Goal: Transaction & Acquisition: Purchase product/service

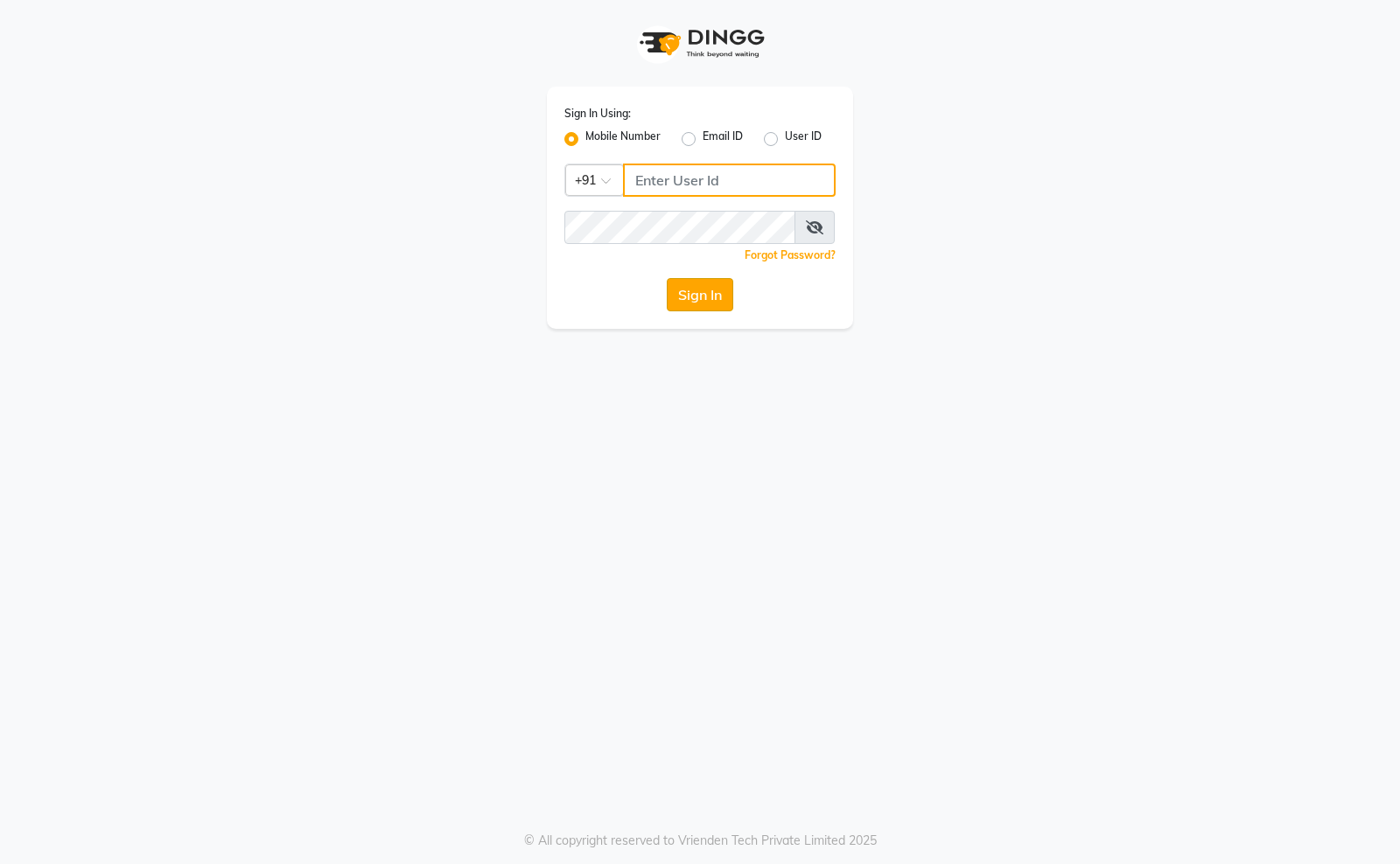
type input "8090146336"
click at [707, 280] on button "Sign In" at bounding box center [700, 295] width 67 height 33
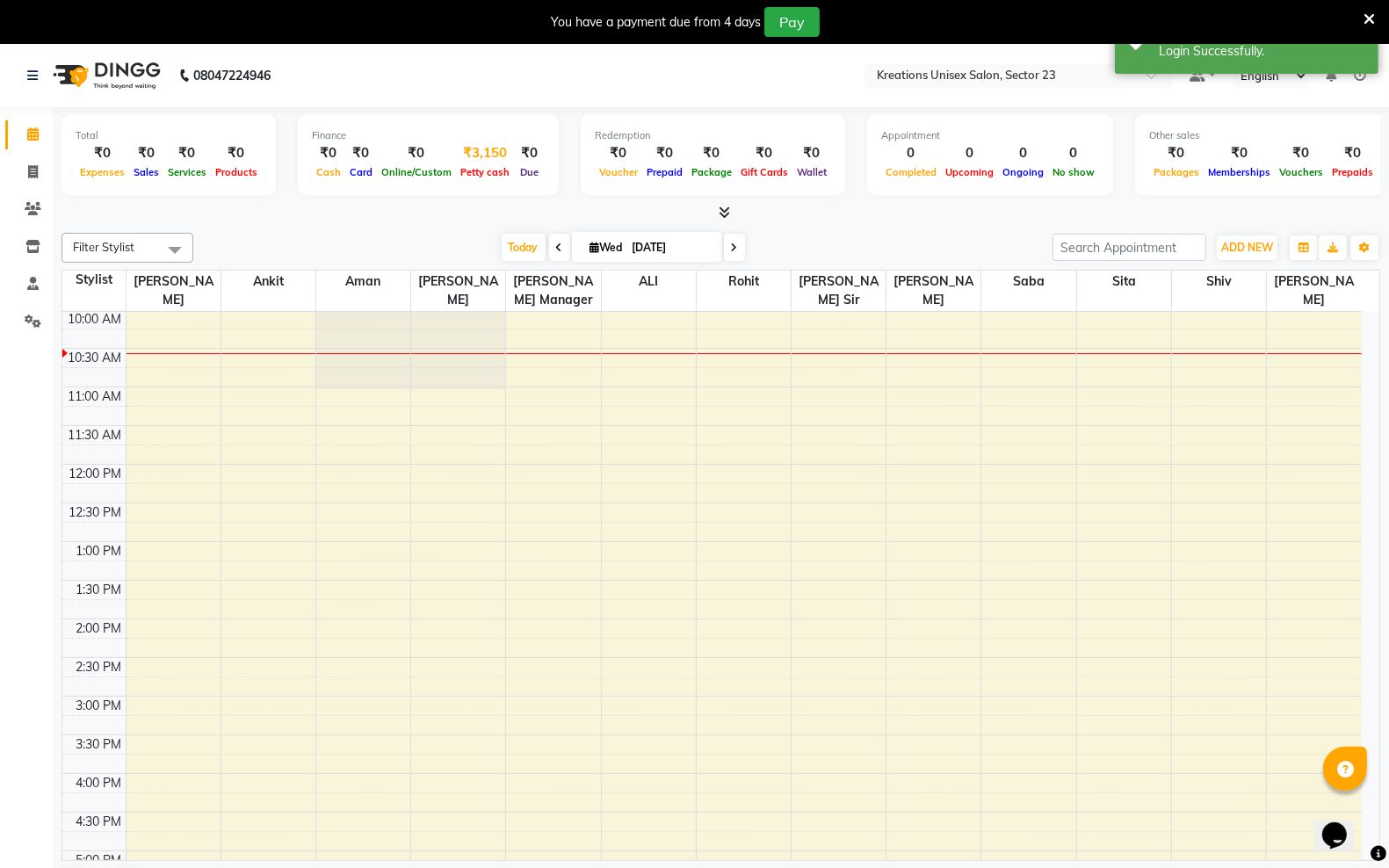
click at [484, 155] on div "₹3,150" at bounding box center [485, 153] width 58 height 21
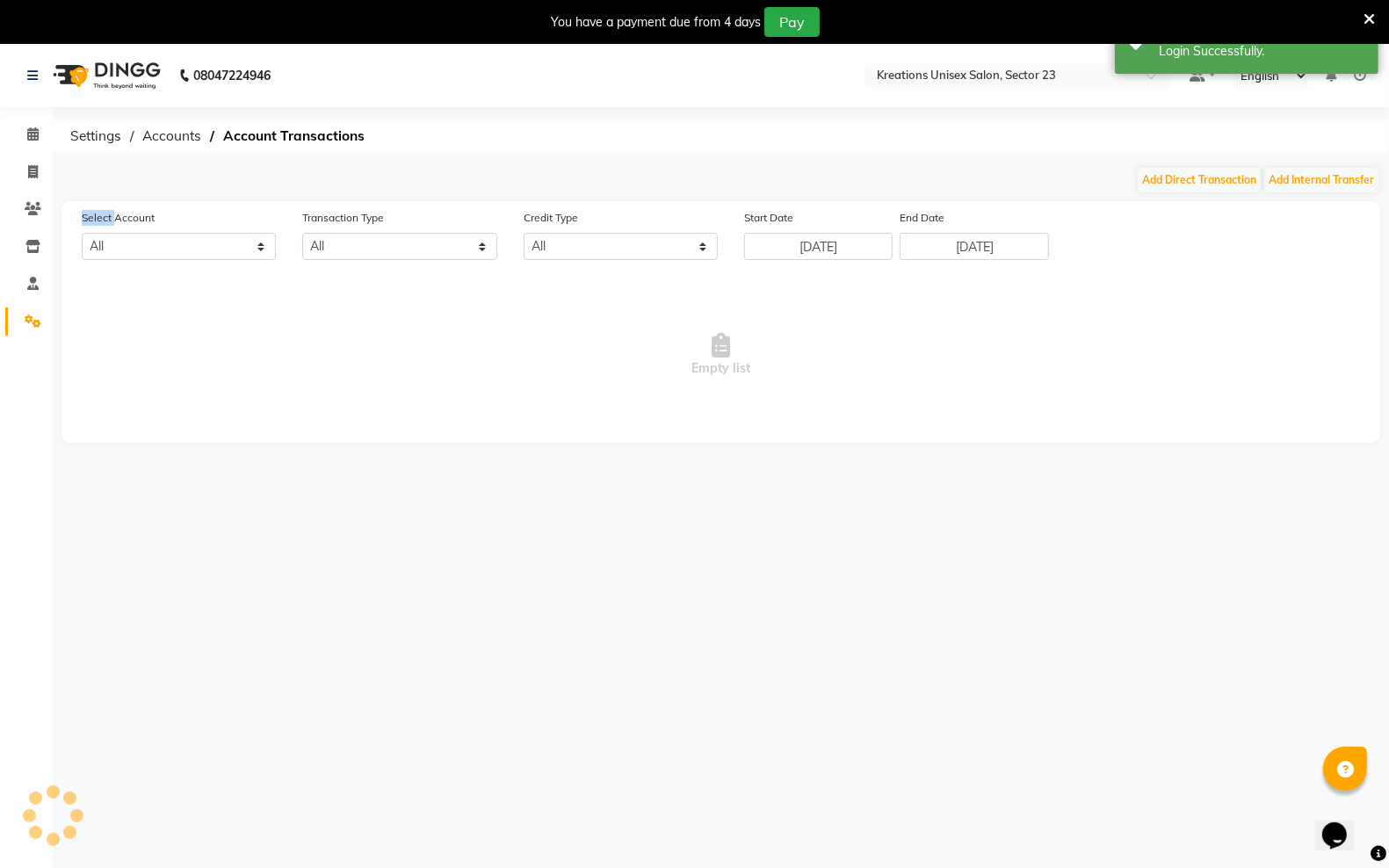
click at [484, 155] on div "08047224946 Select Location × Kreations Unisex Salon, Sector 23 Default Panel M…" at bounding box center [694, 478] width 1389 height 868
select select "5148"
click at [1171, 178] on button "Add Direct Transaction" at bounding box center [1199, 180] width 123 height 25
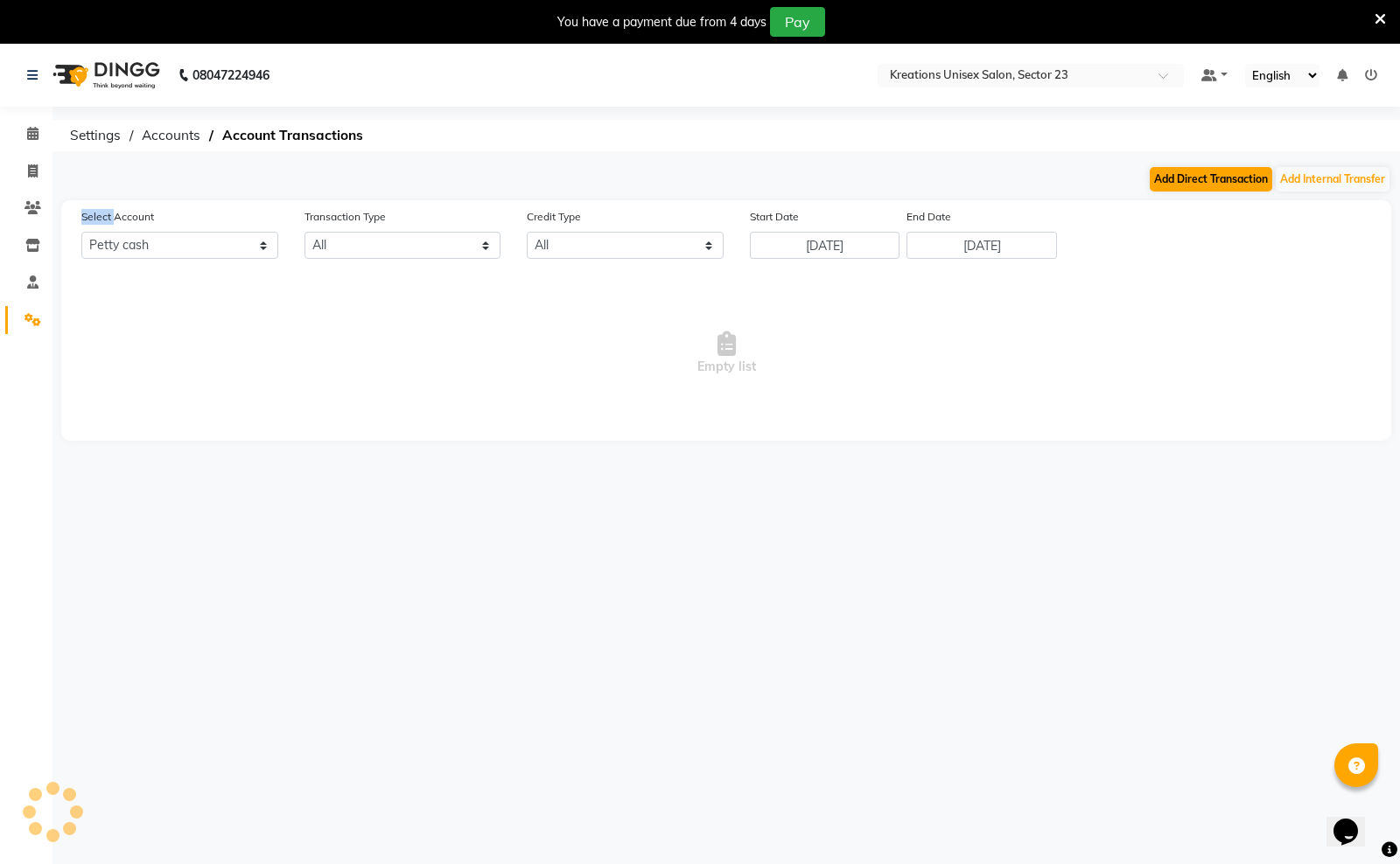
select select "direct"
select select "5148"
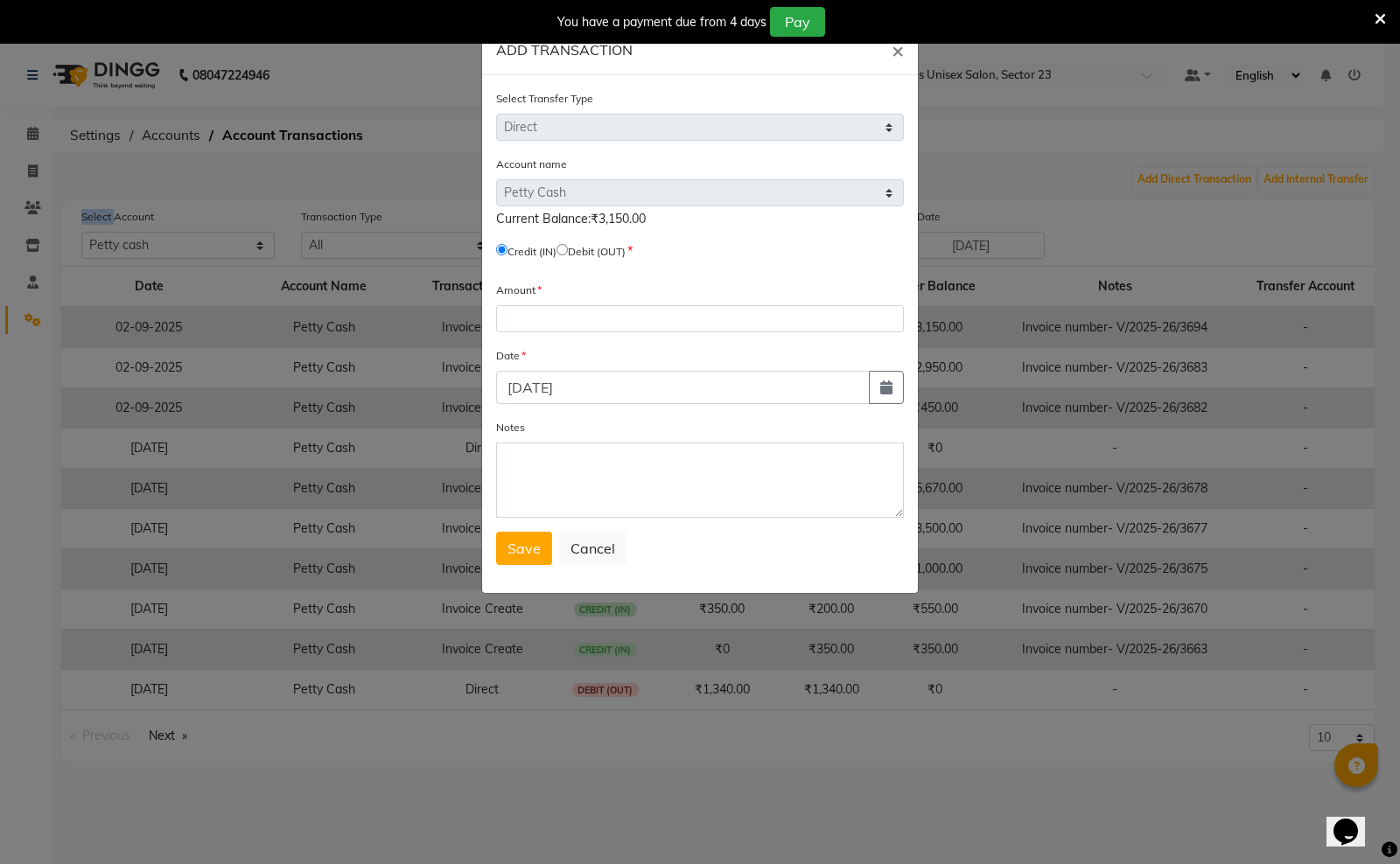
click at [568, 248] on input "radio" at bounding box center [563, 250] width 12 height 12
radio input "true"
click at [623, 317] on input "number" at bounding box center [700, 319] width 408 height 27
type input "3150"
click at [886, 382] on icon "button" at bounding box center [886, 387] width 13 height 14
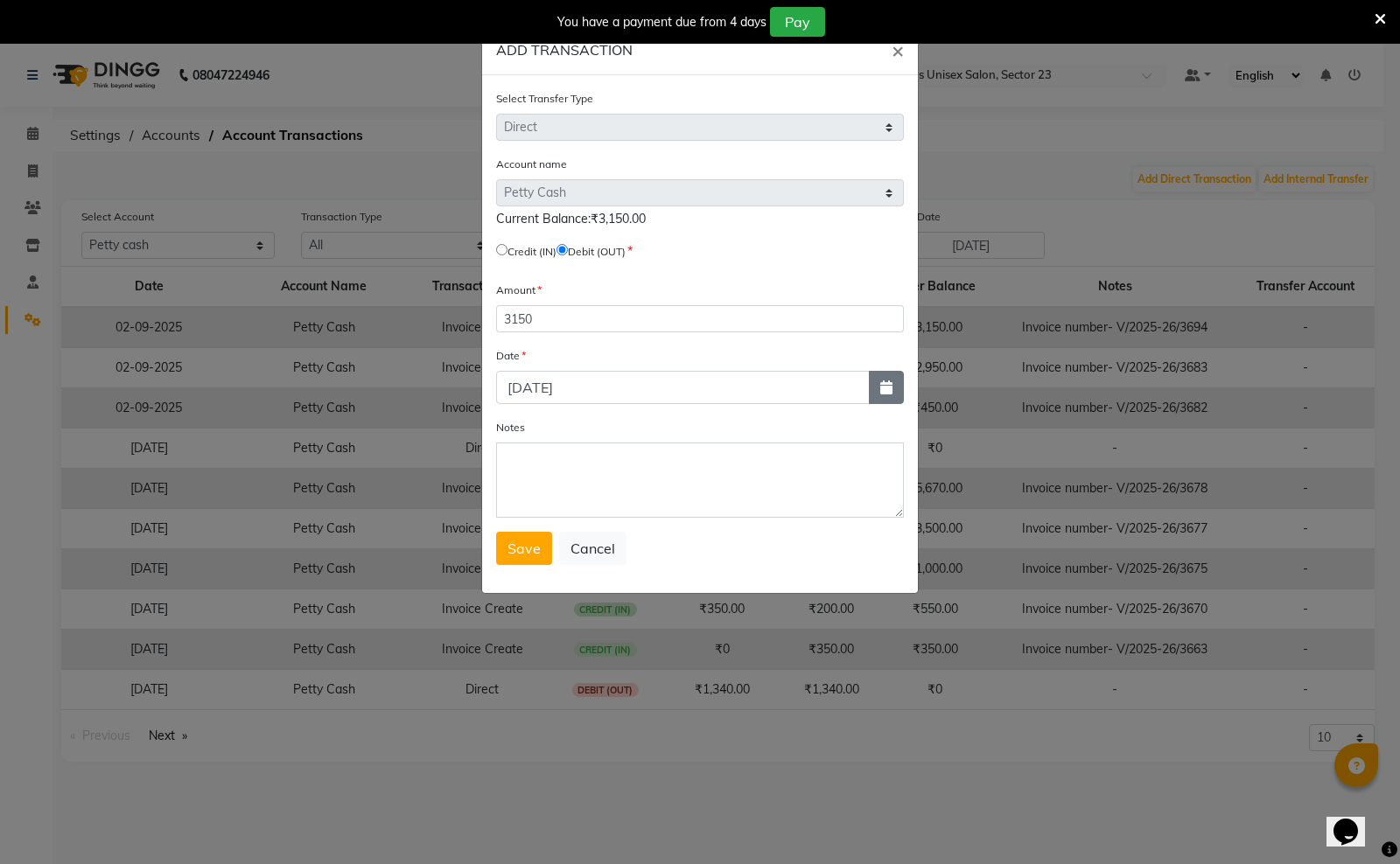
select select "9"
select select "2025"
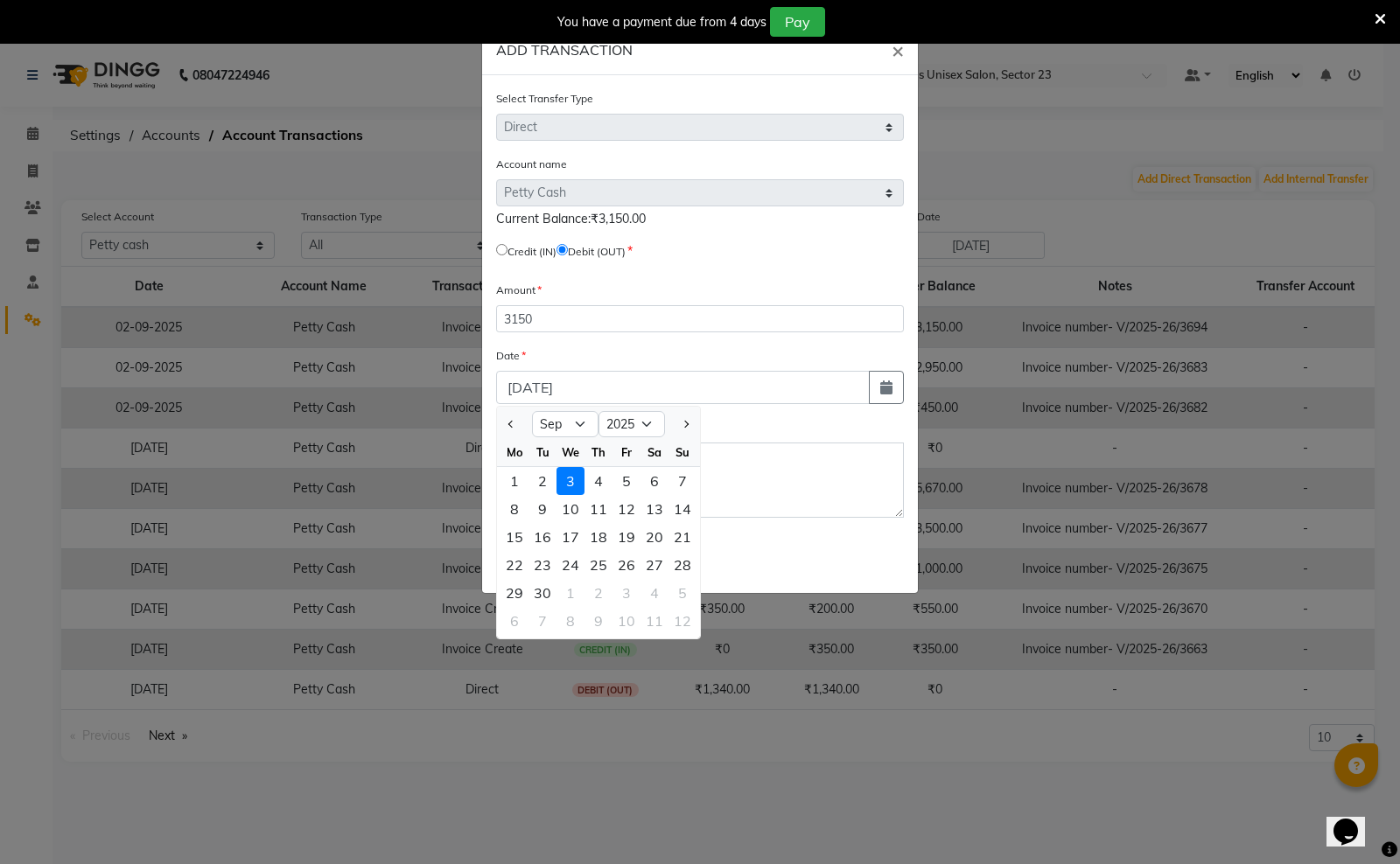
click at [565, 478] on div "3" at bounding box center [571, 480] width 28 height 28
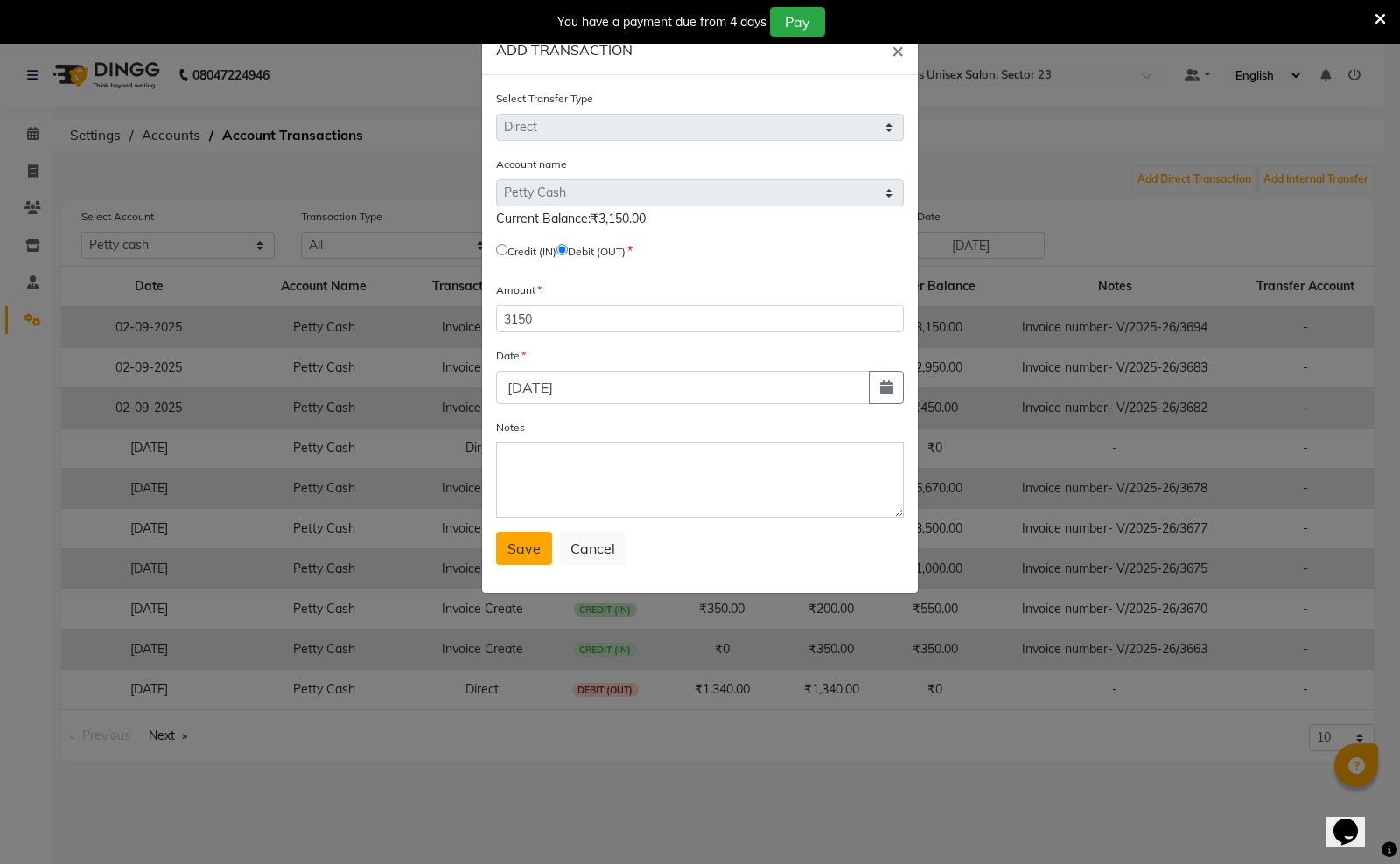
click at [519, 532] on button "Save" at bounding box center [524, 549] width 56 height 33
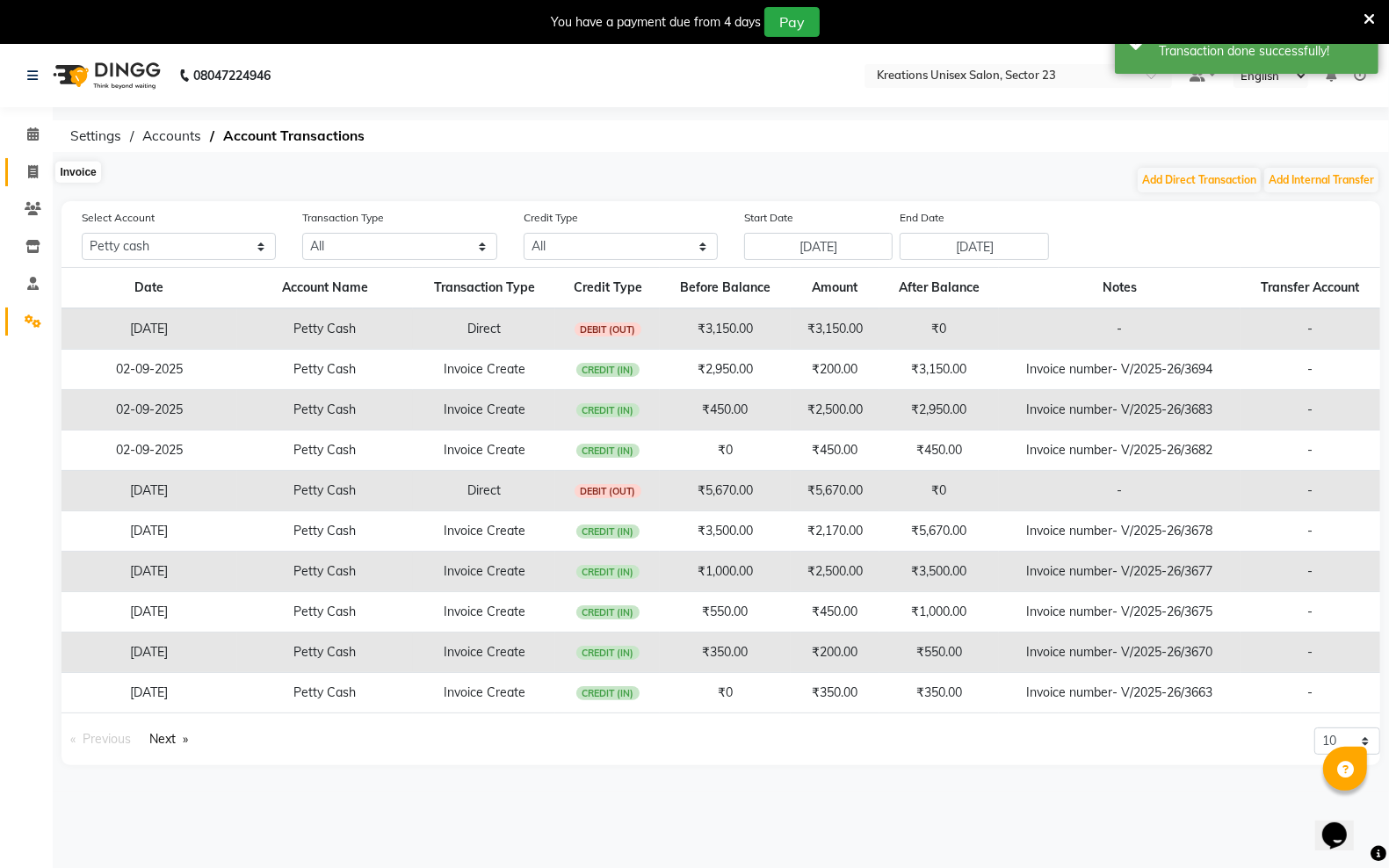
click at [29, 169] on icon at bounding box center [33, 171] width 10 height 13
select select "service"
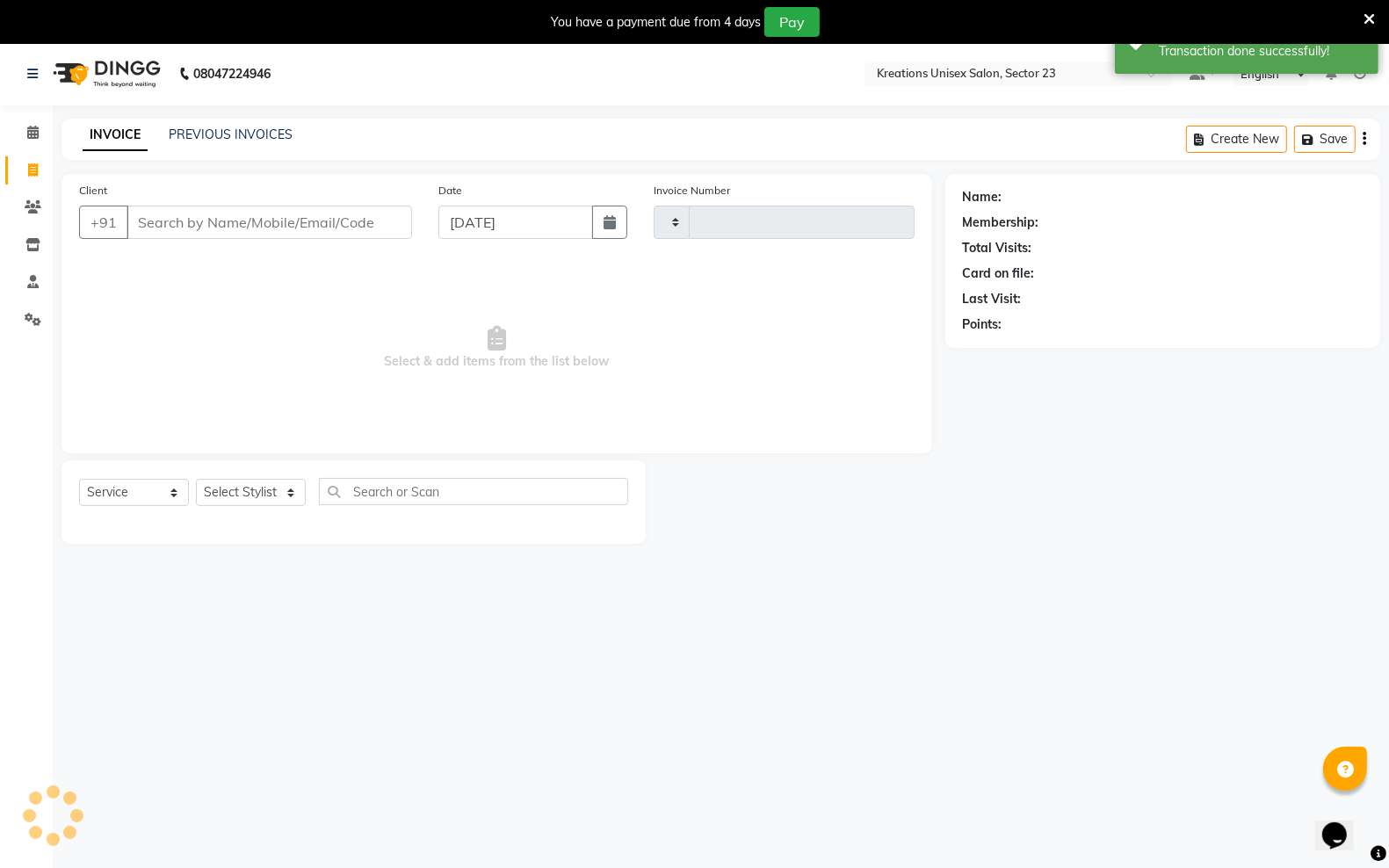
type input "3697"
select select "6161"
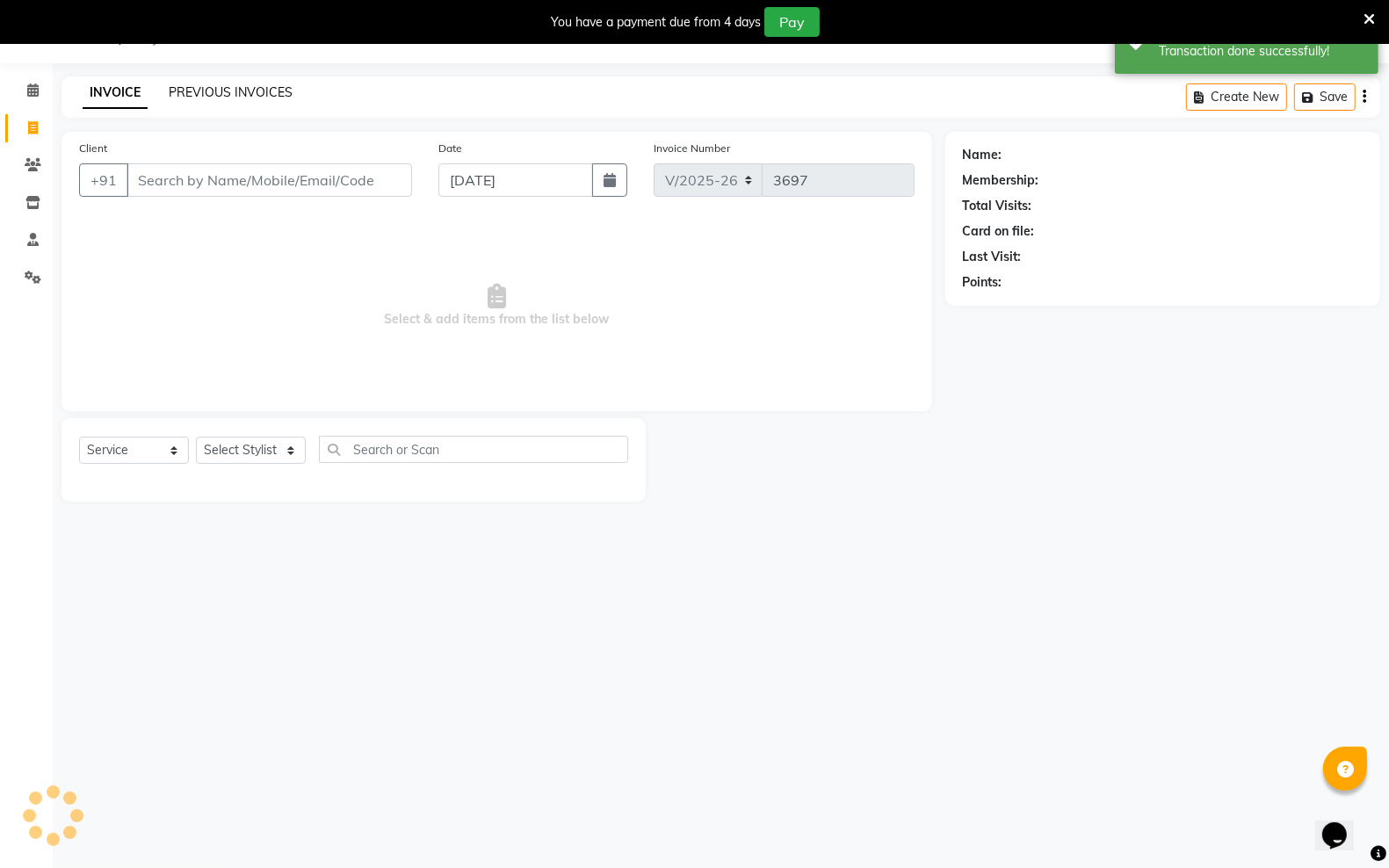
click at [277, 89] on link "PREVIOUS INVOICES" at bounding box center [231, 92] width 124 height 16
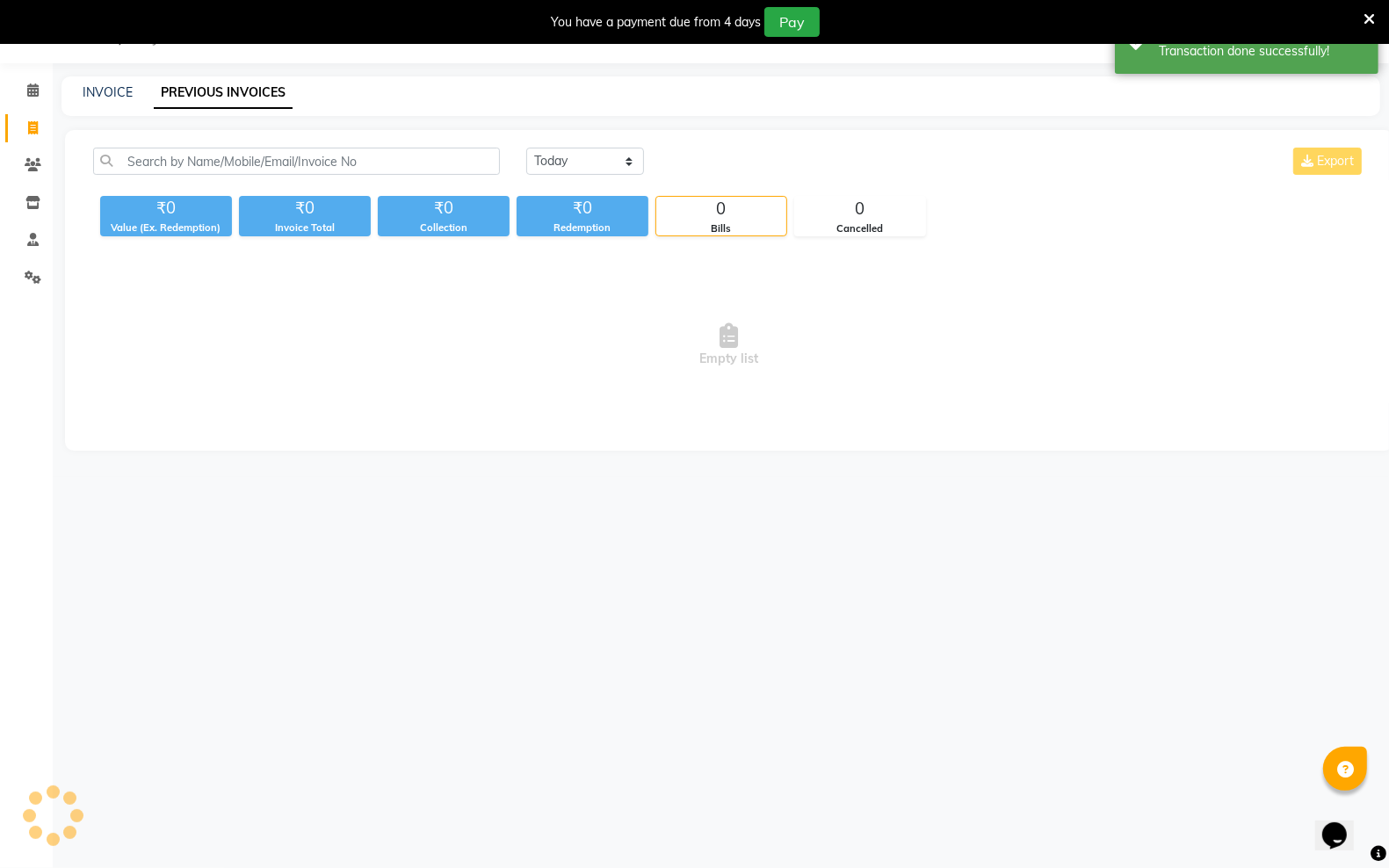
click at [277, 89] on link "PREVIOUS INVOICES" at bounding box center [222, 93] width 139 height 31
click at [32, 93] on icon at bounding box center [33, 89] width 12 height 13
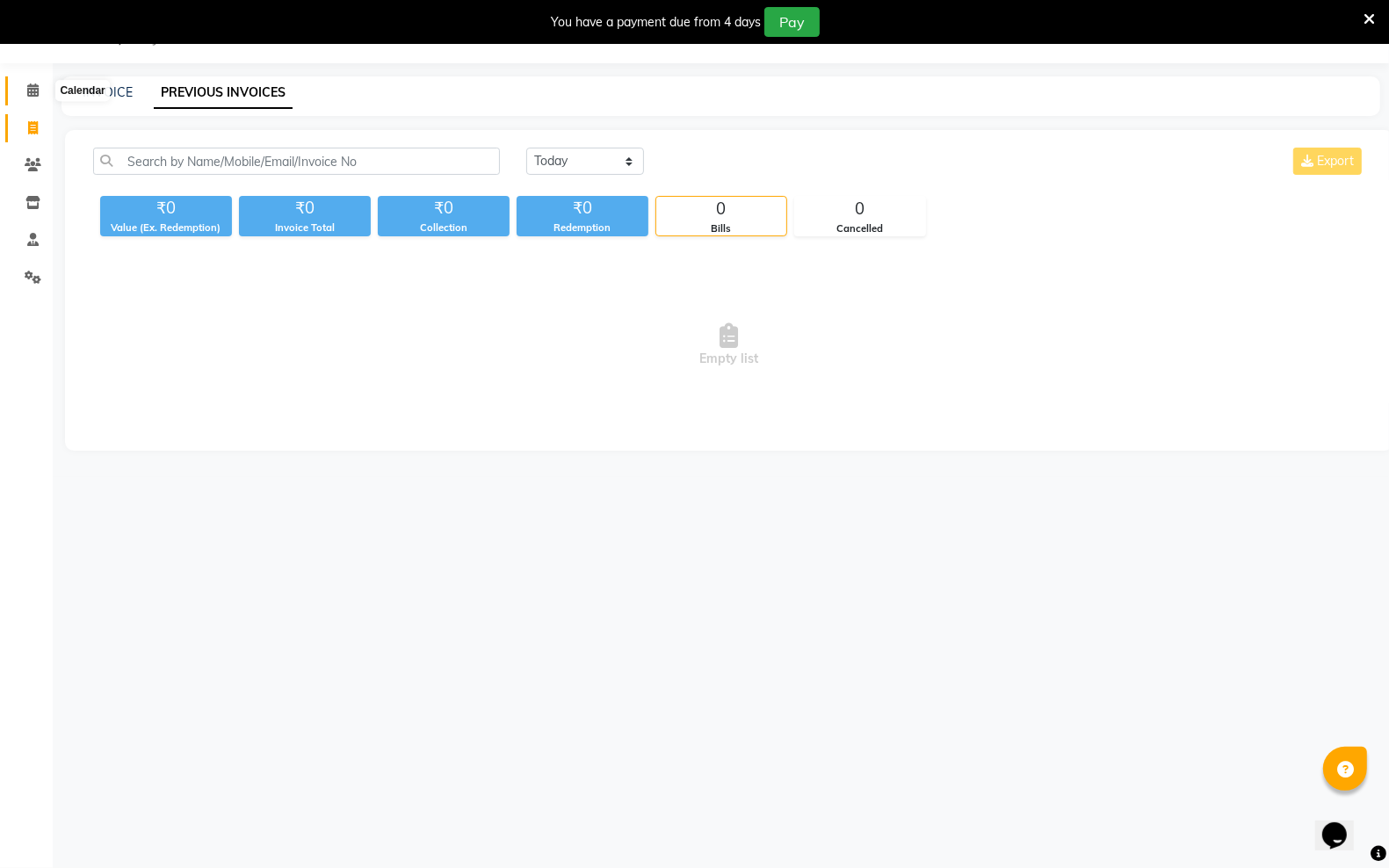
click at [21, 94] on span at bounding box center [32, 90] width 30 height 21
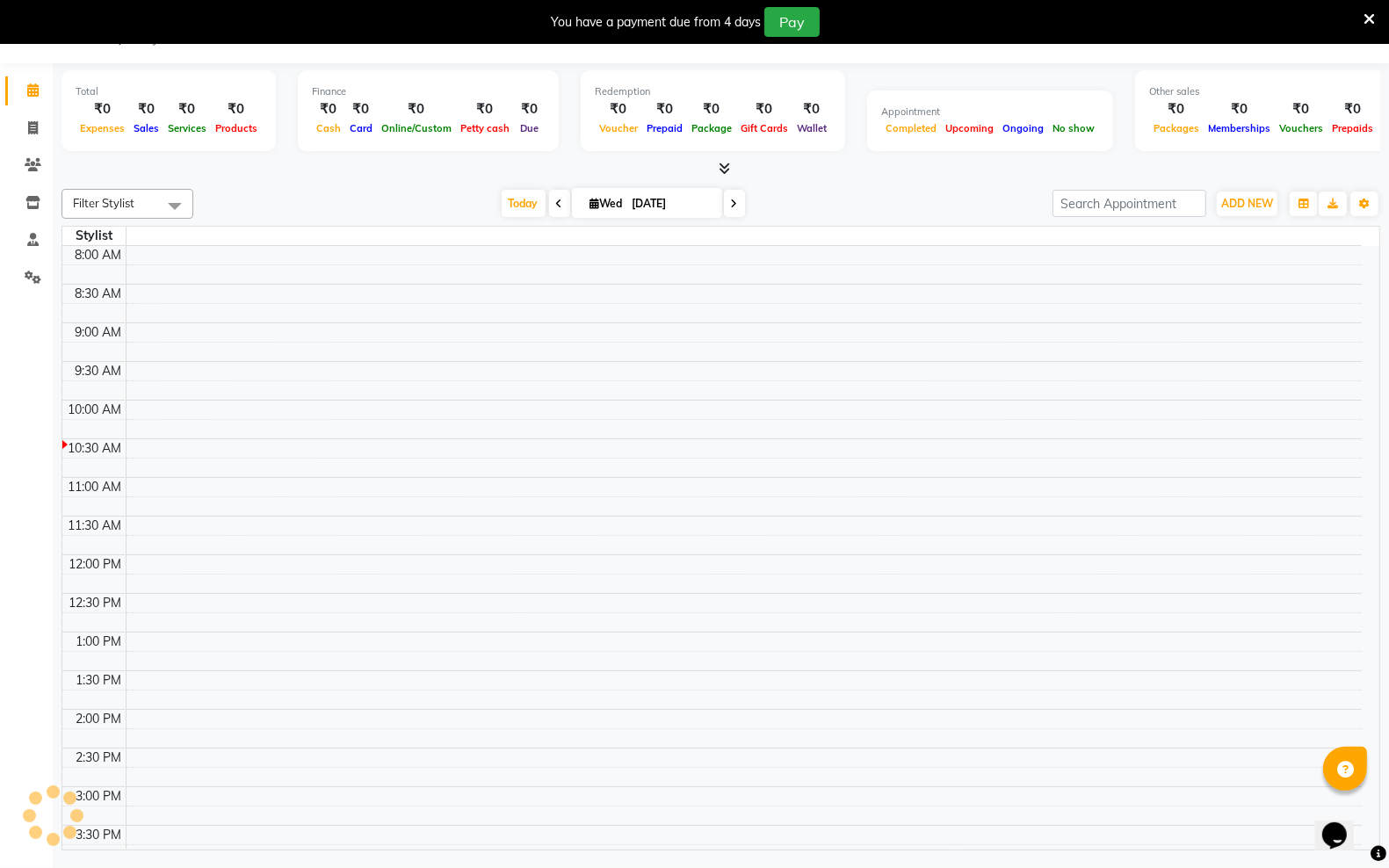
click at [21, 94] on span at bounding box center [32, 90] width 30 height 21
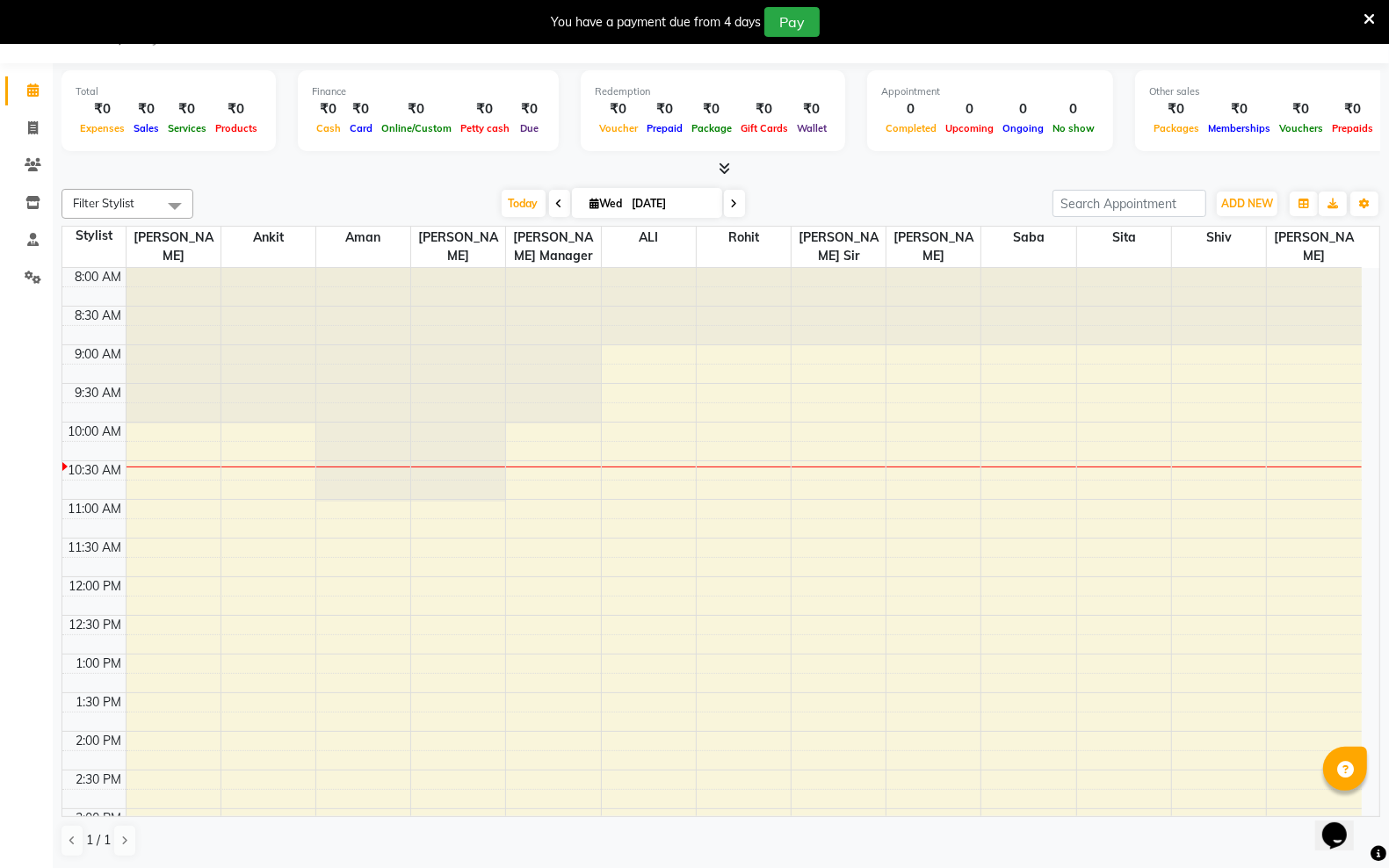
click at [1371, 20] on icon at bounding box center [1369, 20] width 12 height 16
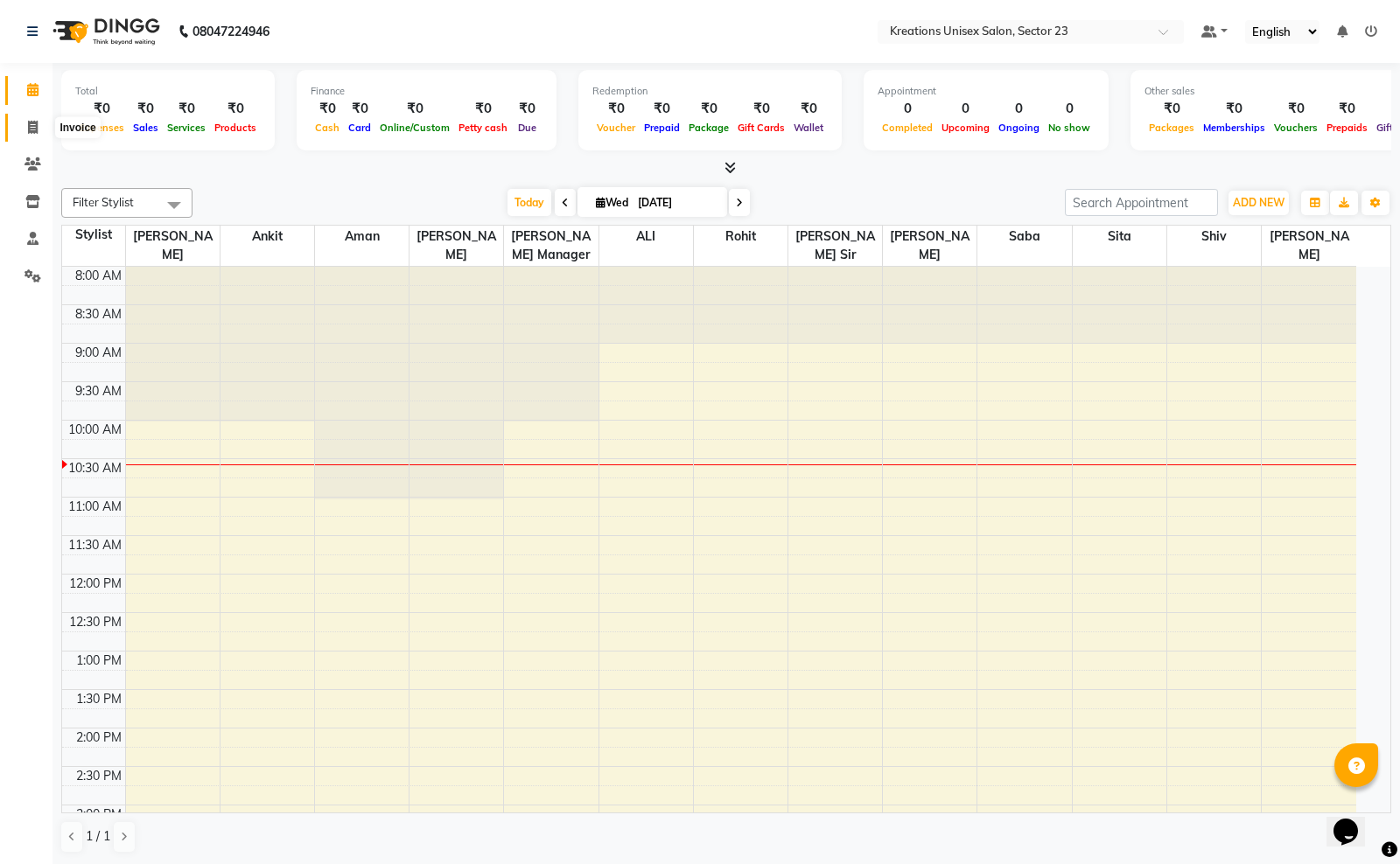
click at [24, 131] on span at bounding box center [32, 128] width 30 height 21
select select "service"
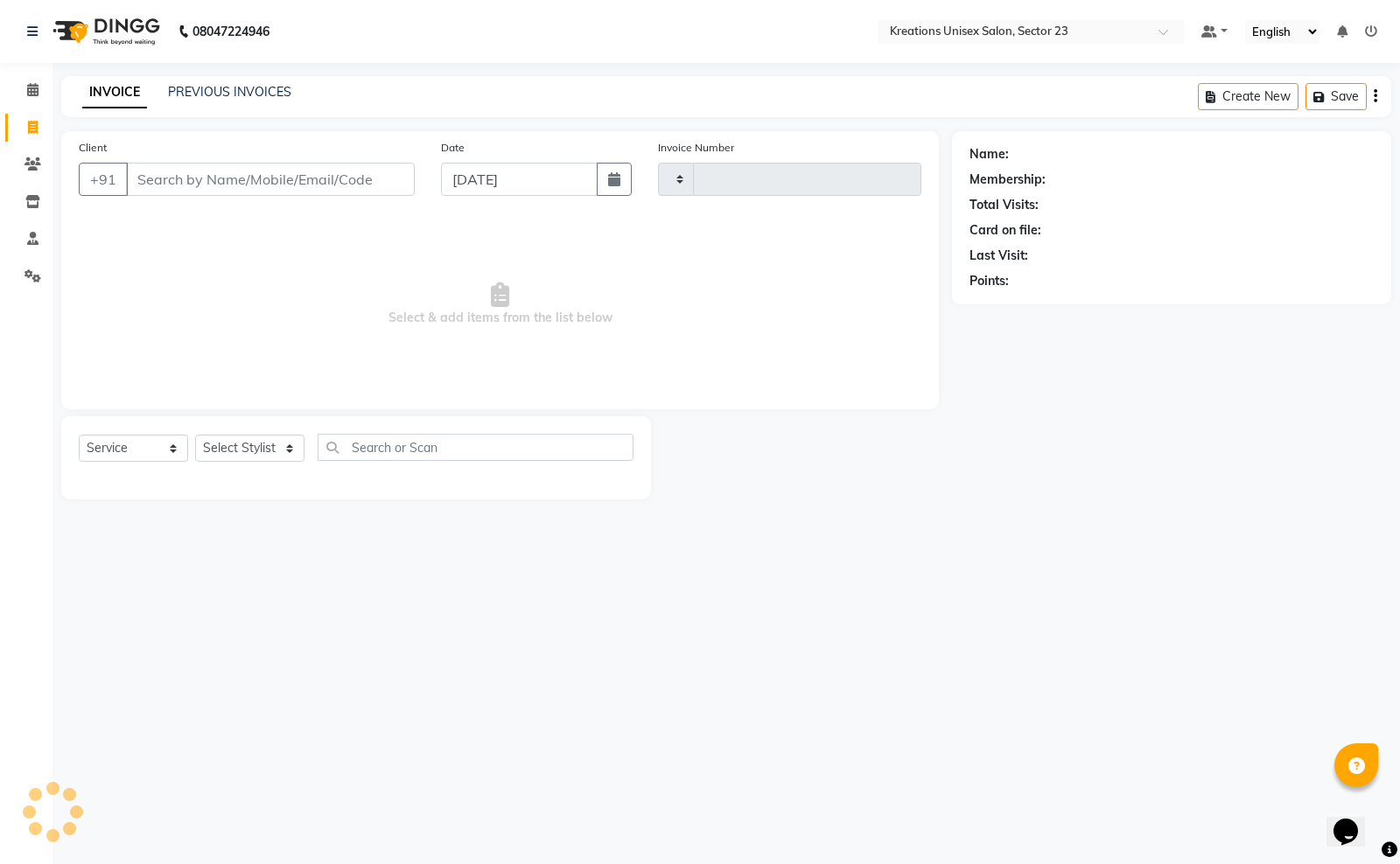
type input "3697"
select select "6161"
click at [199, 92] on link "PREVIOUS INVOICES" at bounding box center [230, 92] width 123 height 16
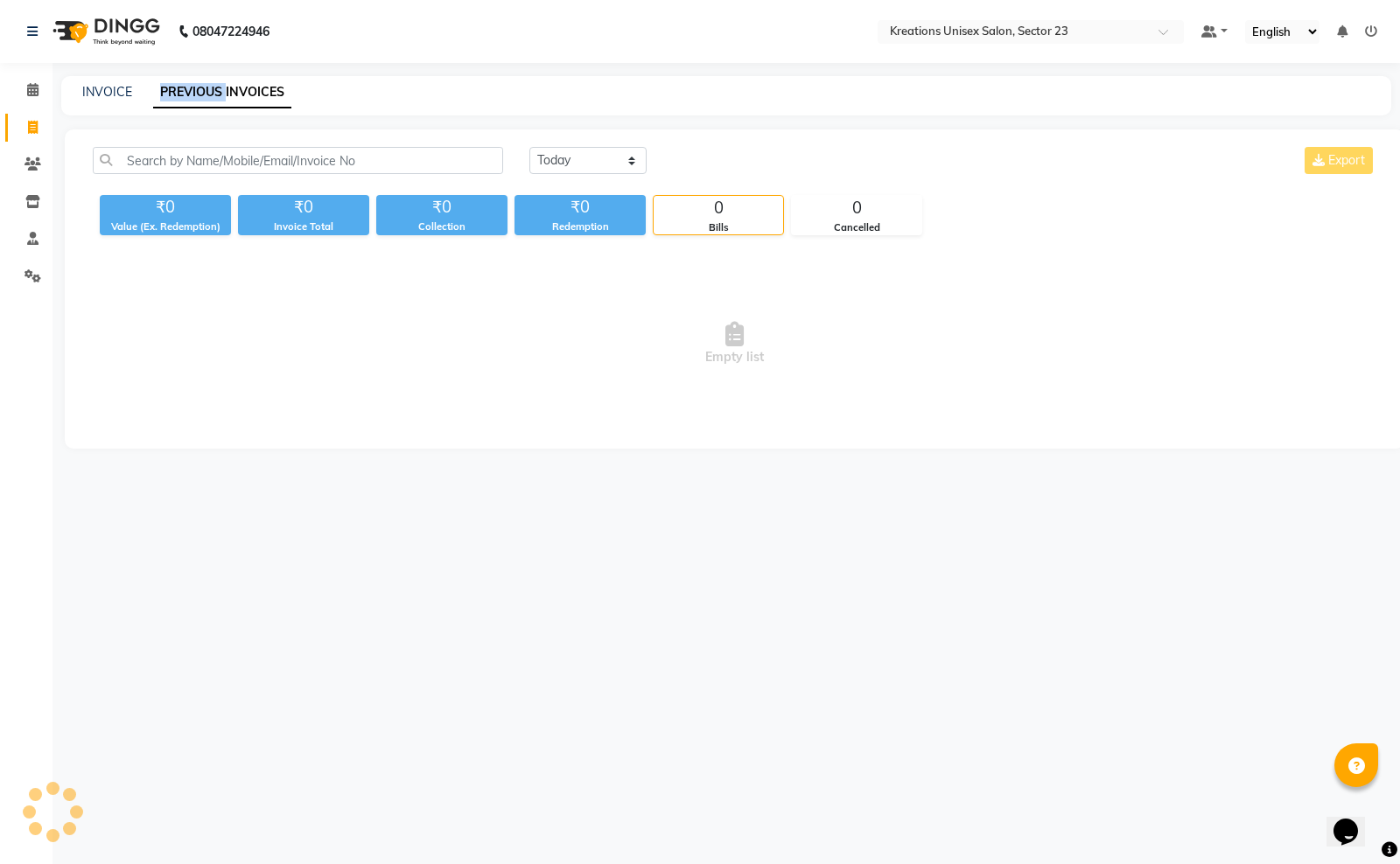
click at [199, 92] on link "PREVIOUS INVOICES" at bounding box center [221, 93] width 138 height 31
click at [544, 164] on select "[DATE] [DATE] Custom Range" at bounding box center [588, 160] width 117 height 27
select select "[DATE]"
click at [530, 147] on select "[DATE] [DATE] Custom Range" at bounding box center [588, 160] width 117 height 27
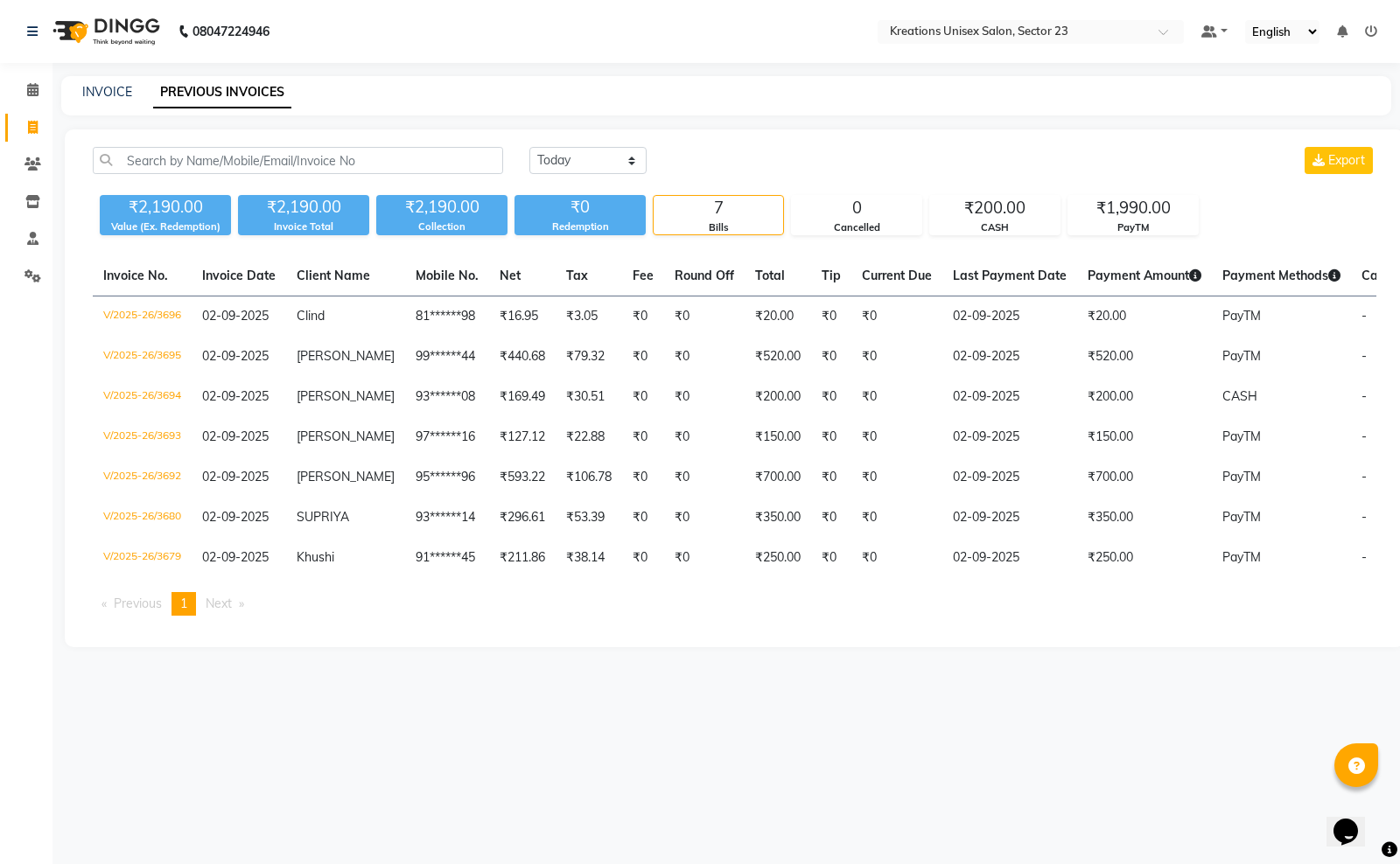
click at [912, 730] on div "08047224946 Select Location × Kreations Unisex Salon, Sector 23 Default Panel M…" at bounding box center [700, 432] width 1400 height 864
click at [972, 705] on div "08047224946 Select Location × Kreations Unisex Salon, Sector 23 Default Panel M…" at bounding box center [700, 432] width 1400 height 864
select select "service"
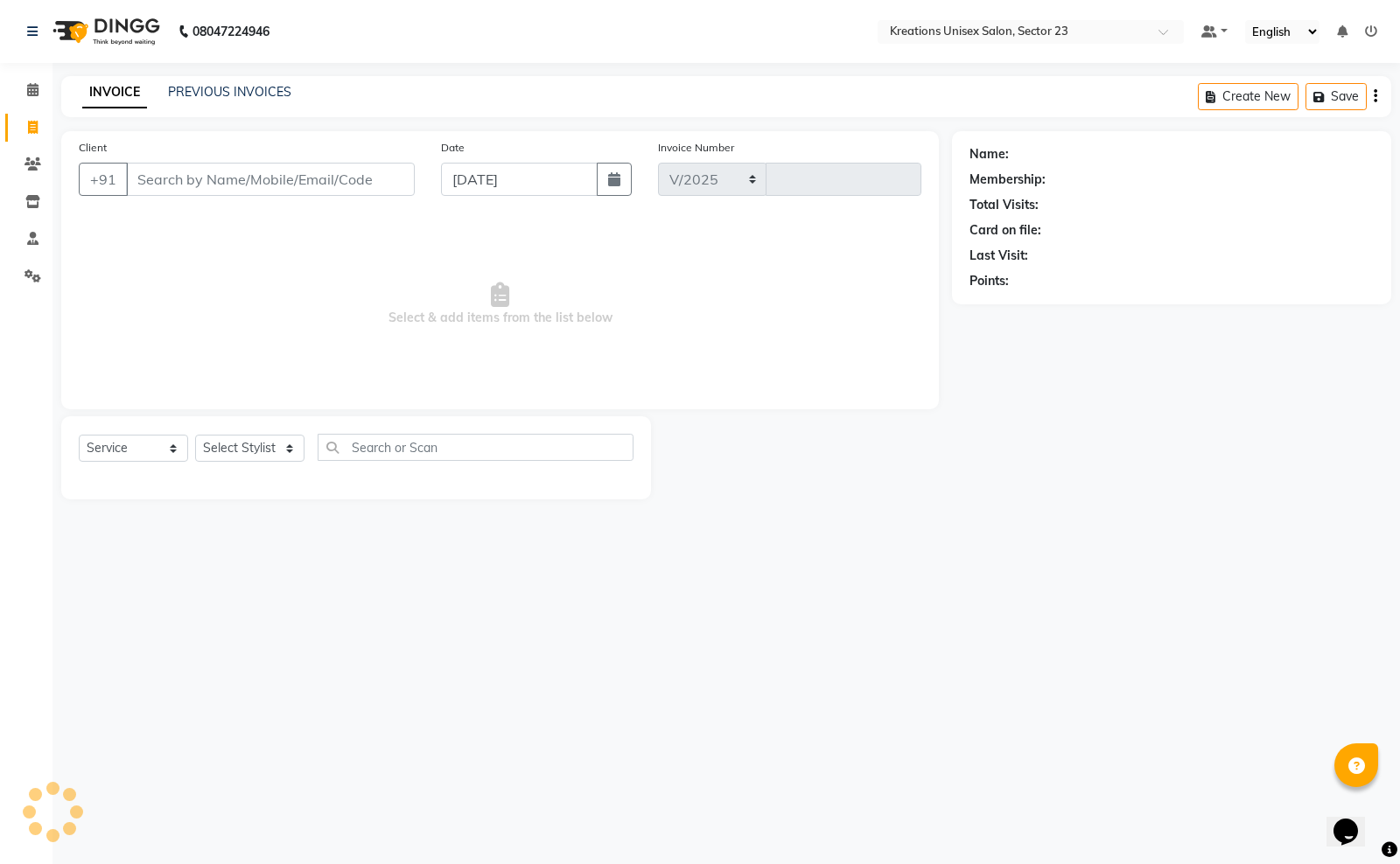
select select "6161"
type input "3697"
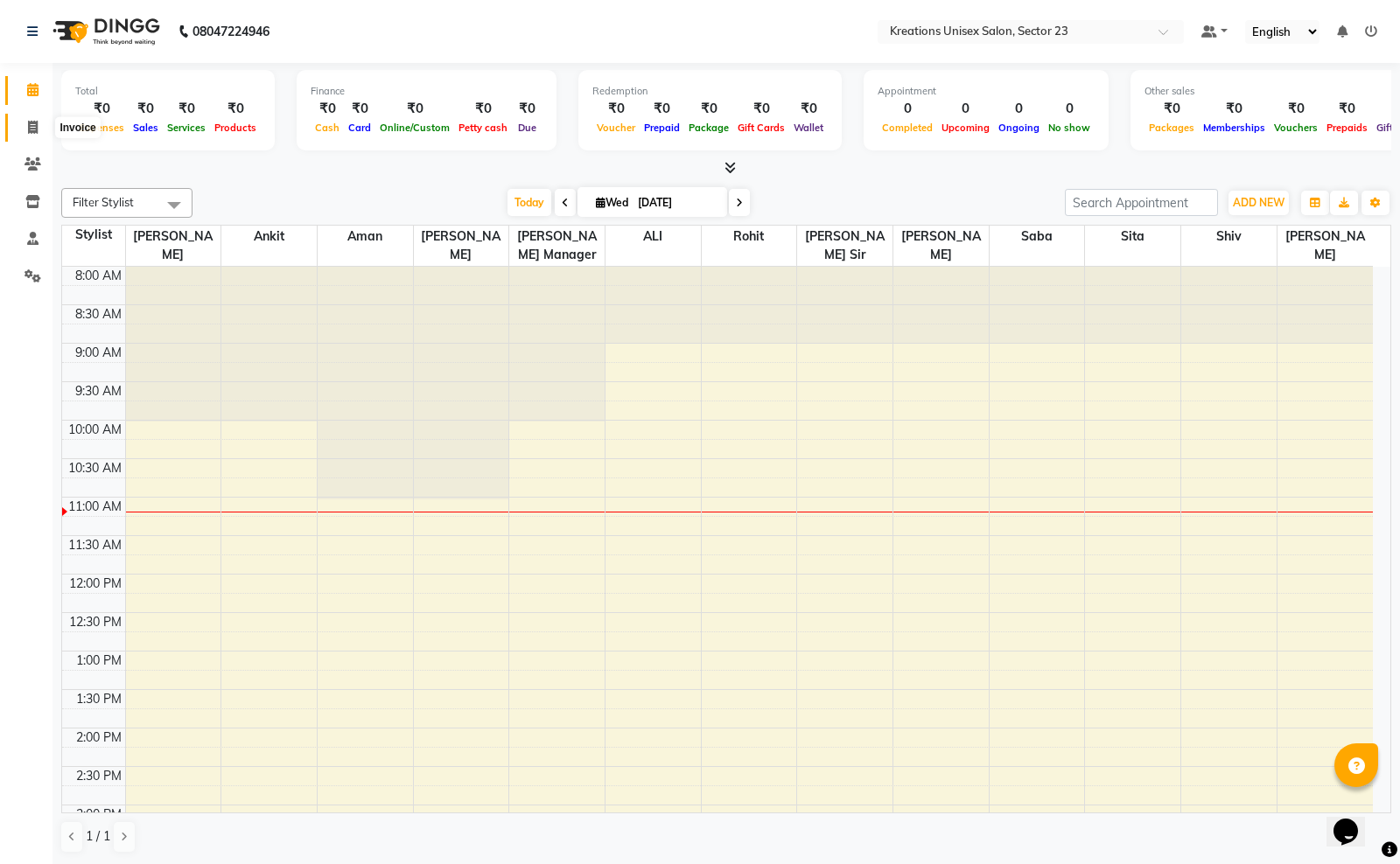
click at [30, 120] on icon at bounding box center [33, 126] width 10 height 13
select select "6161"
select select "service"
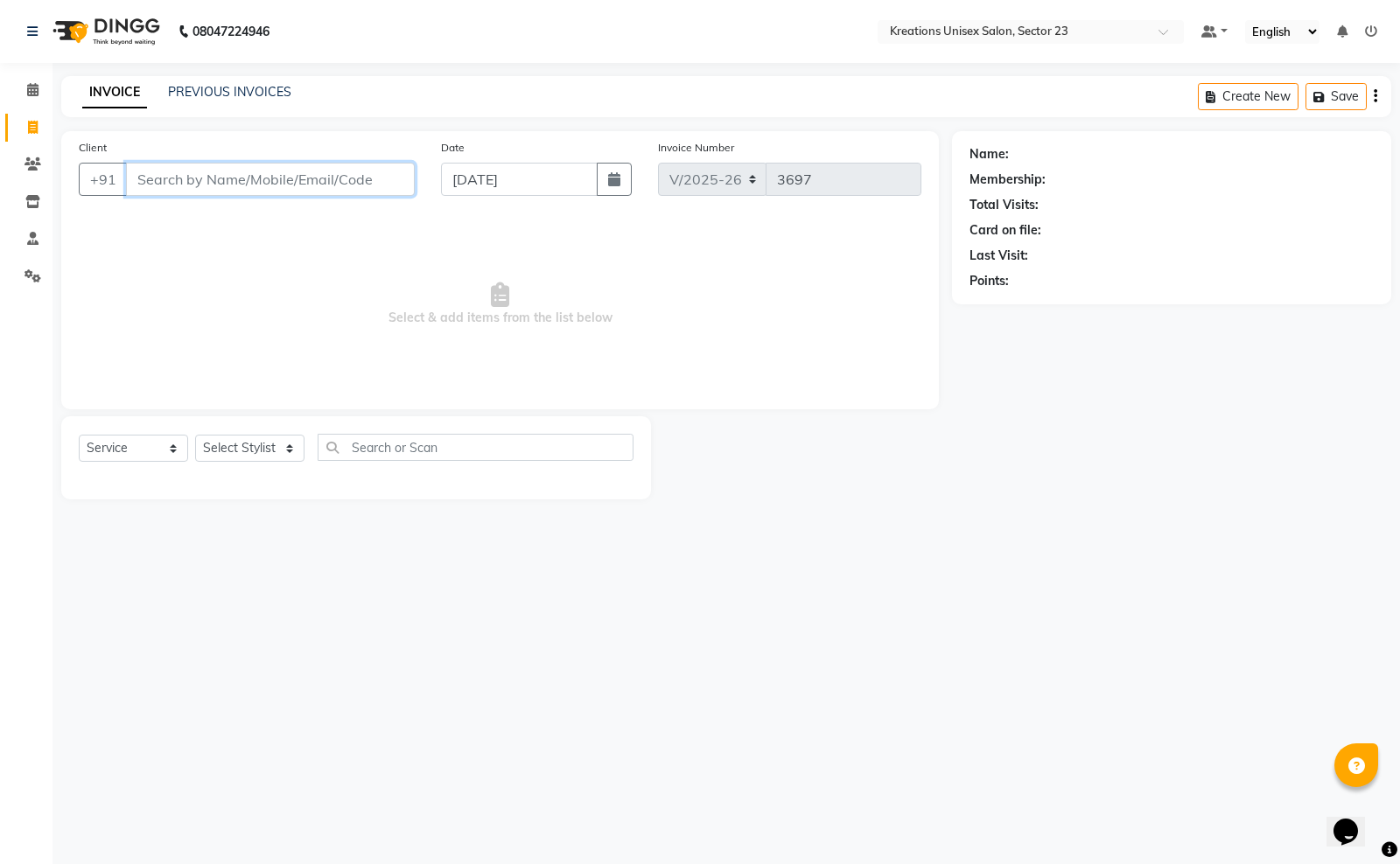
click at [268, 179] on input "Client" at bounding box center [270, 179] width 289 height 33
click at [268, 218] on button "muhil 97******27" at bounding box center [204, 219] width 153 height 28
type input "97******27"
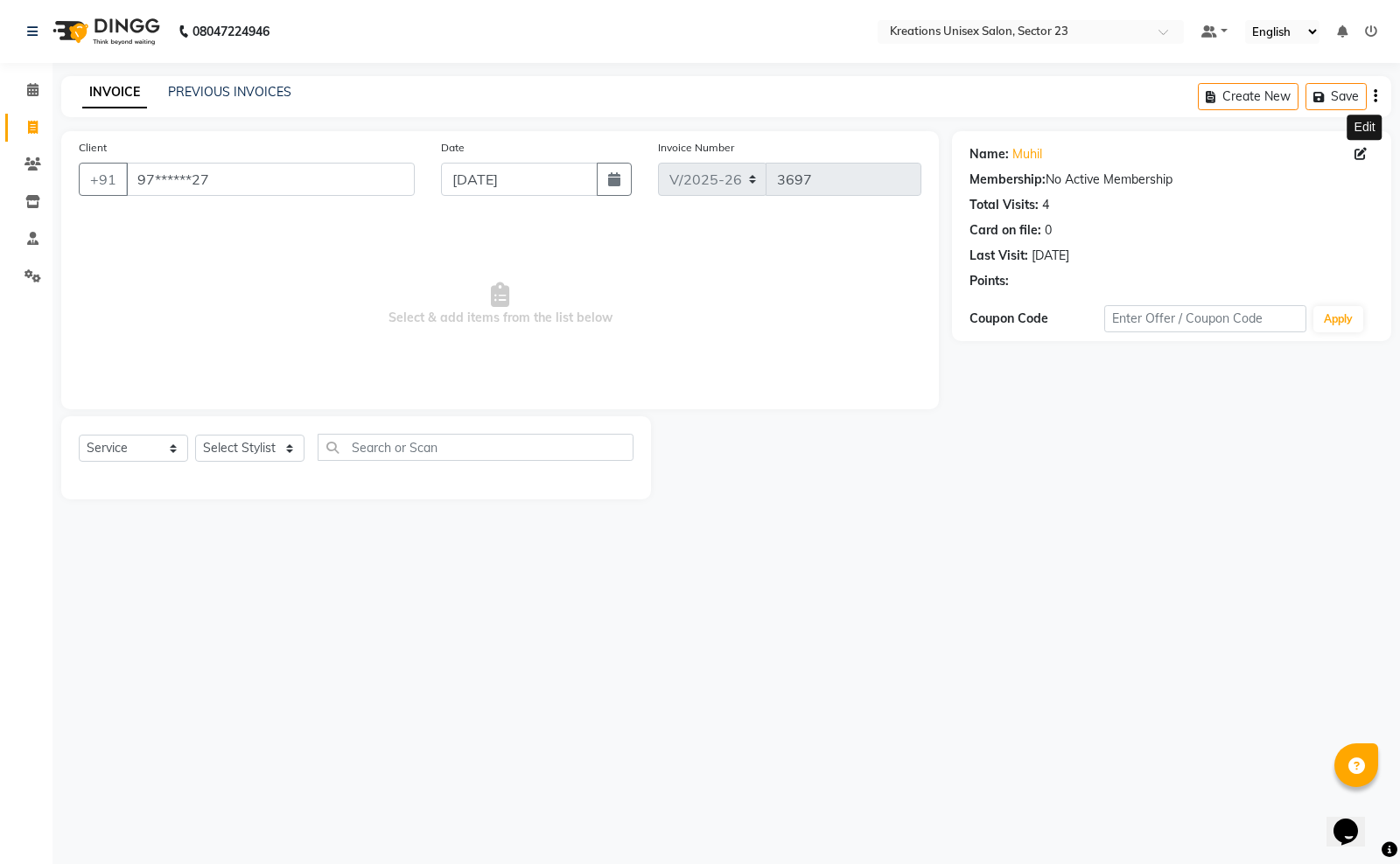
click at [1363, 154] on icon at bounding box center [1361, 154] width 13 height 13
select select "[DEMOGRAPHIC_DATA]"
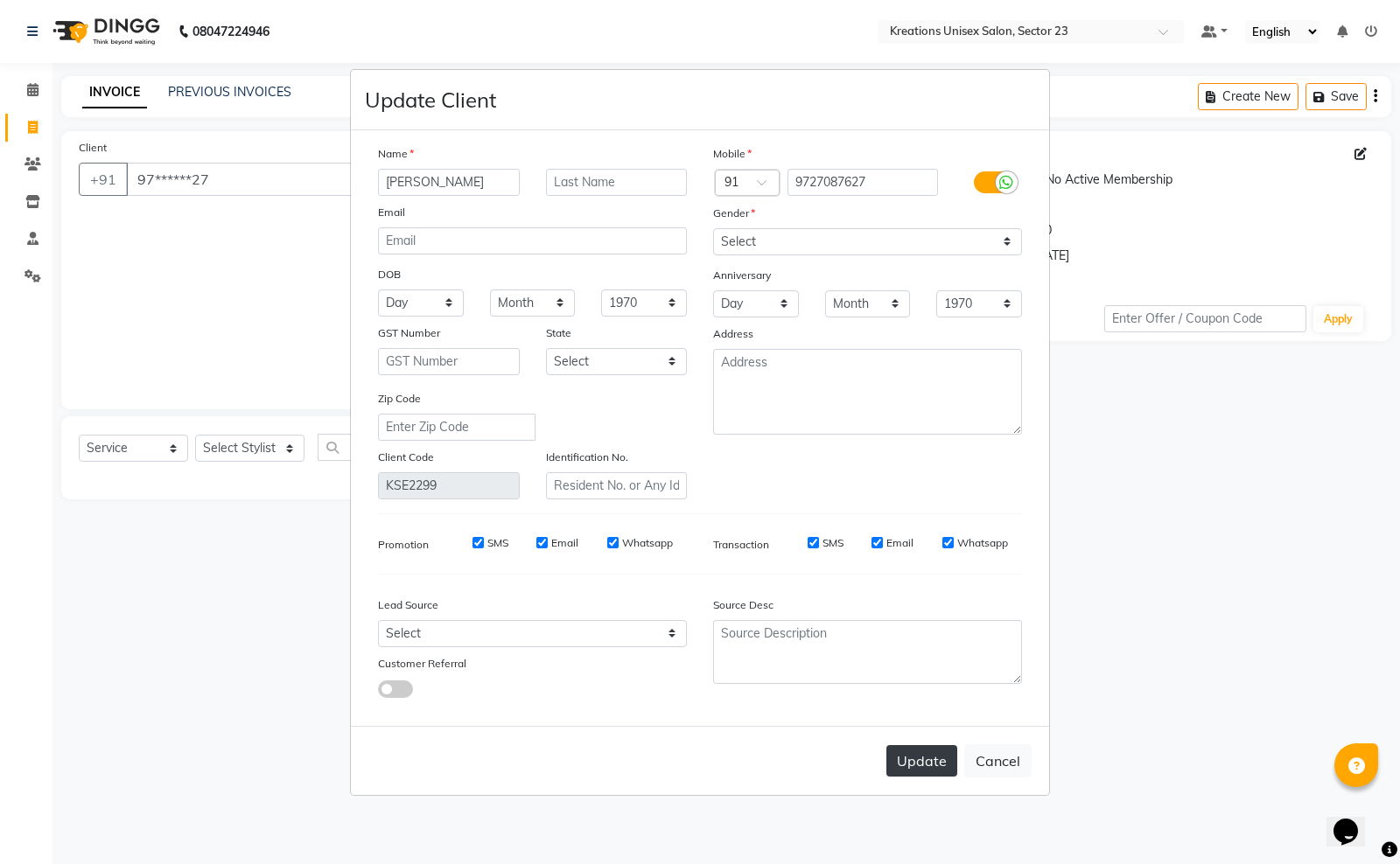
type input "[PERSON_NAME]"
click at [937, 763] on button "Update" at bounding box center [922, 761] width 70 height 31
select select
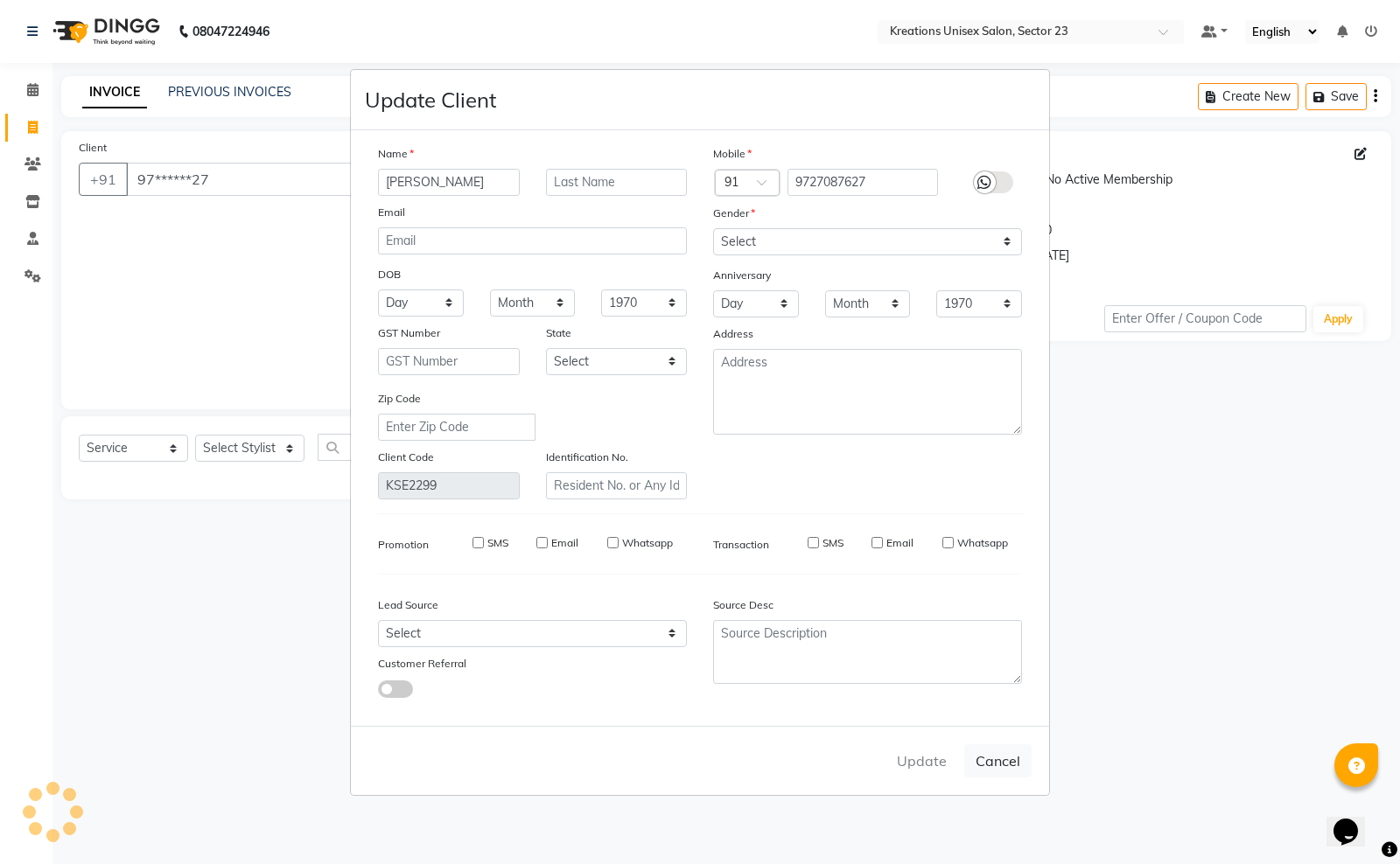
select select
checkbox input "false"
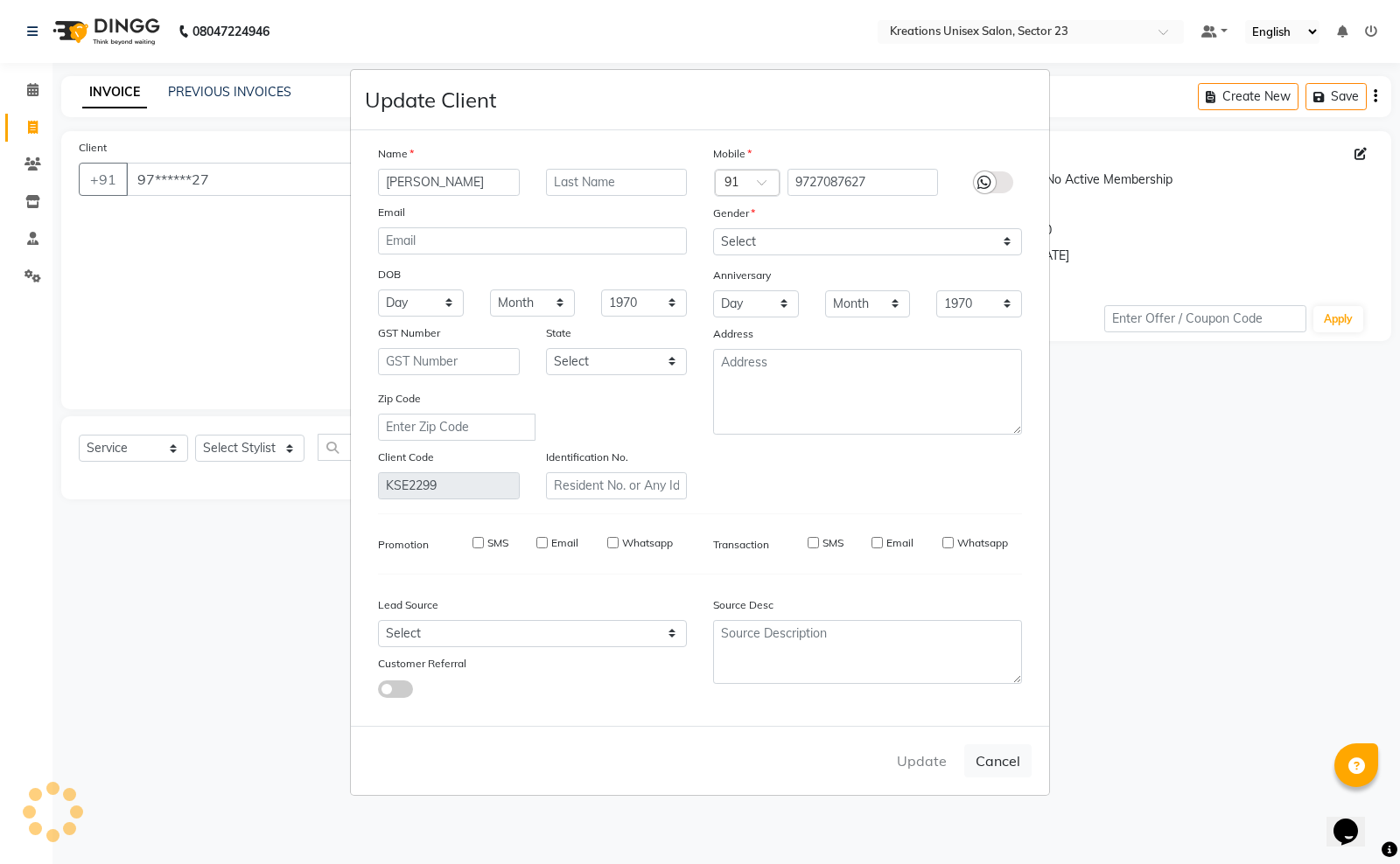
checkbox input "false"
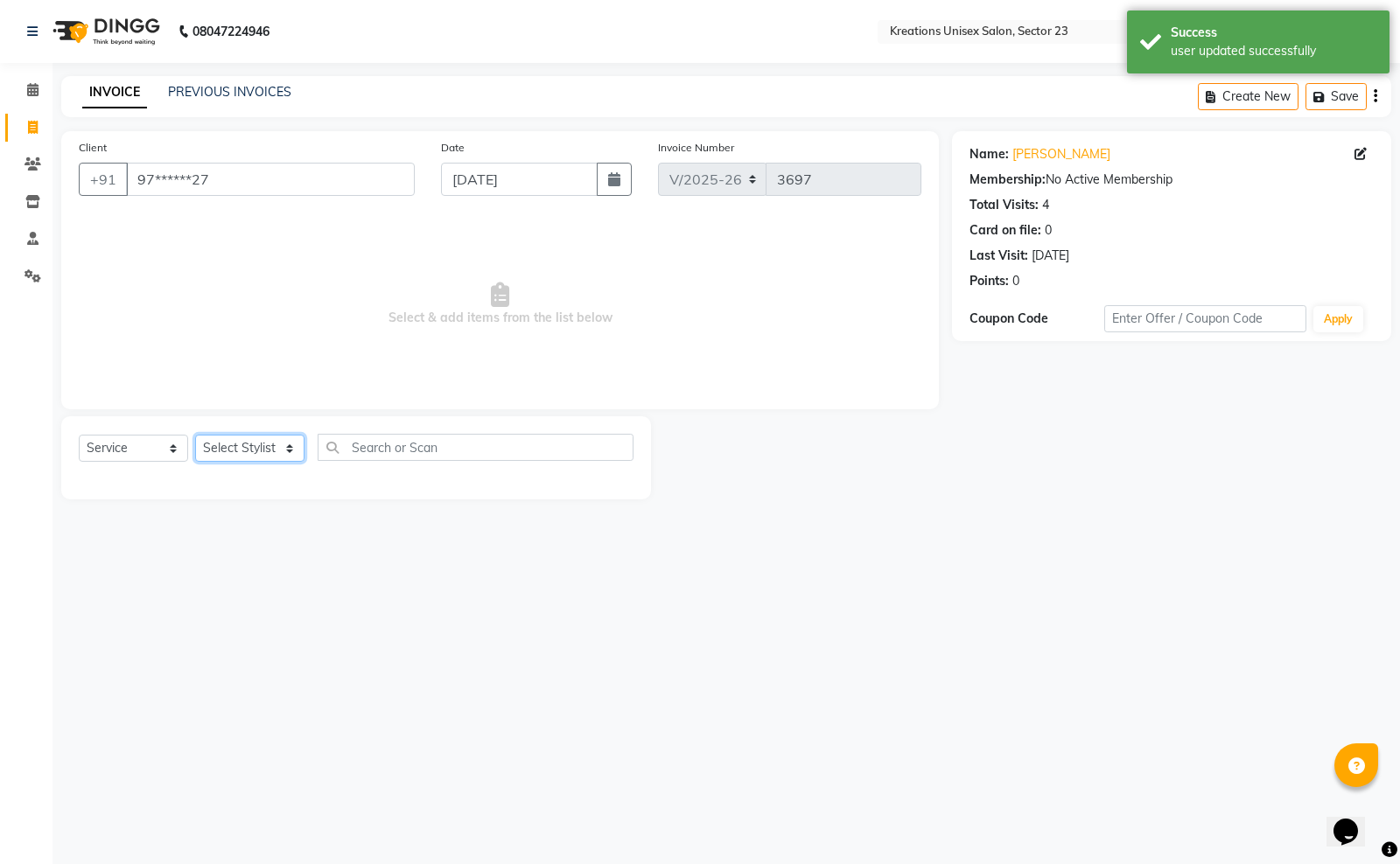
drag, startPoint x: 1000, startPoint y: 643, endPoint x: 257, endPoint y: 452, distance: 767.2
click at [257, 452] on select "Select Stylist [PERSON_NAME] [PERSON_NAME] [PERSON_NAME] Sir [PERSON_NAME] [PER…" at bounding box center [250, 448] width 110 height 27
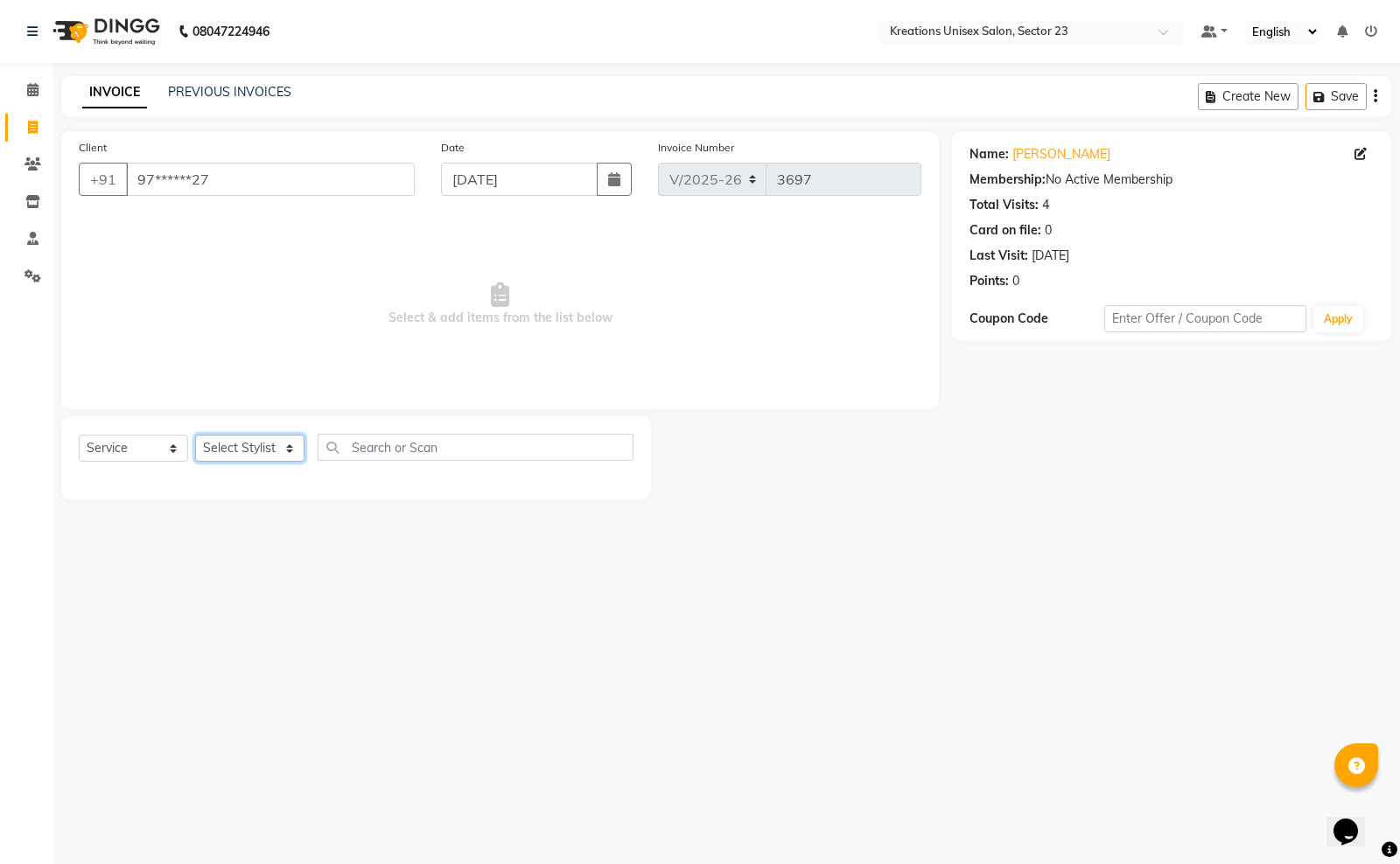
select select "45412"
click at [195, 434] on select "Select Stylist [PERSON_NAME] [PERSON_NAME] [PERSON_NAME] Sir [PERSON_NAME] [PER…" at bounding box center [250, 448] width 110 height 27
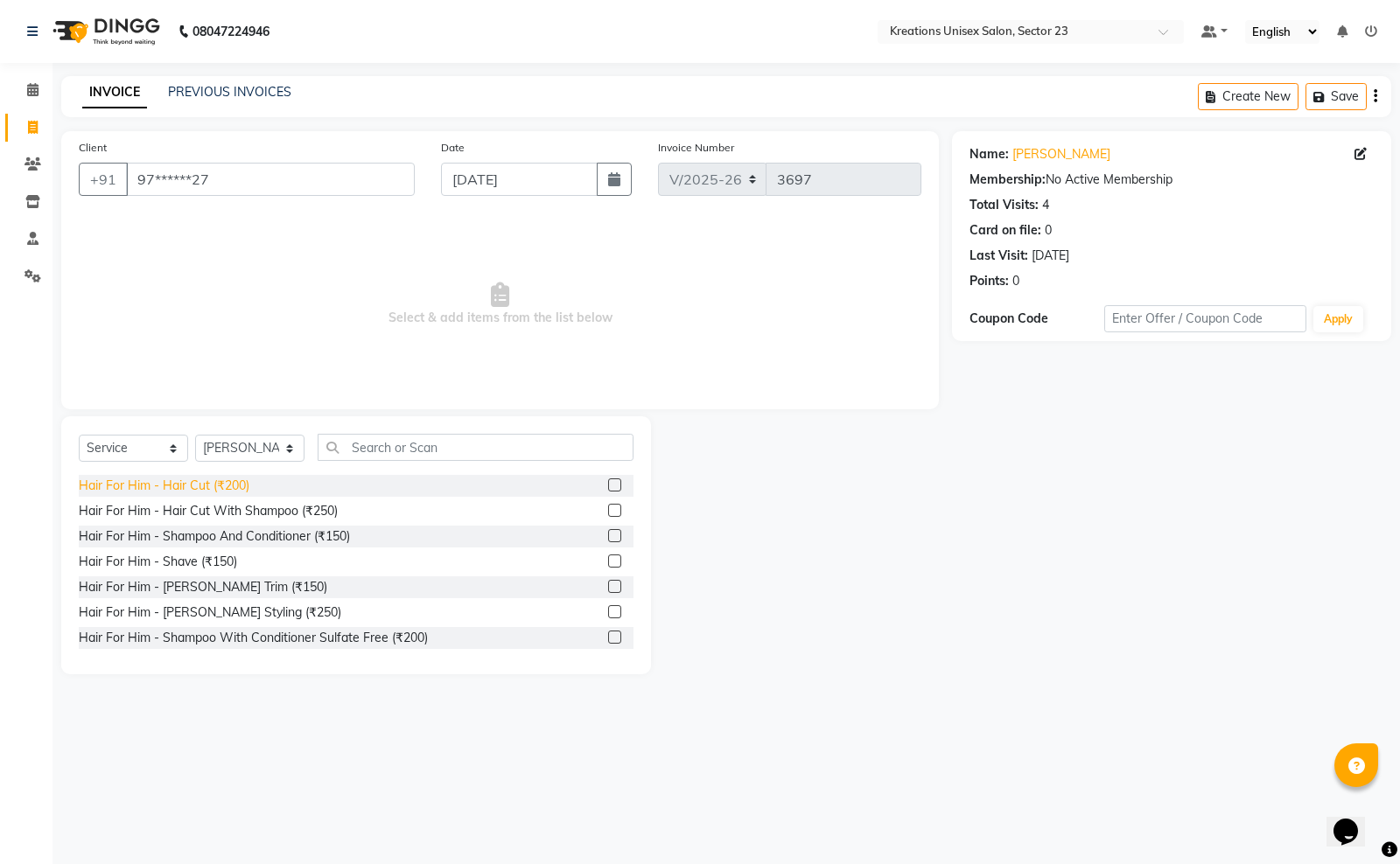
click at [233, 479] on div "Hair For Him - Hair Cut (₹200)" at bounding box center [163, 485] width 170 height 19
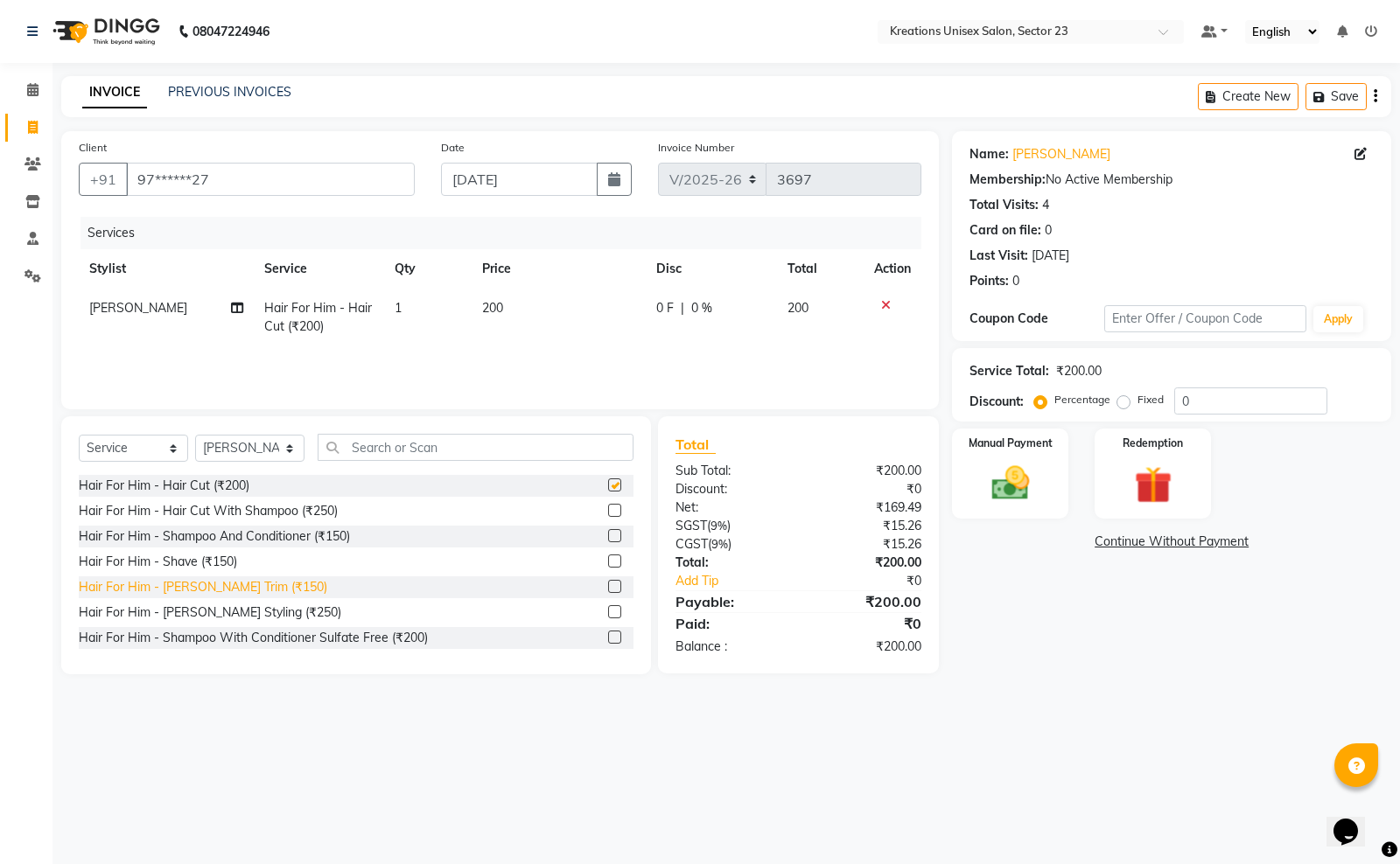
checkbox input "false"
click at [234, 581] on div "Hair For Him - [PERSON_NAME] Trim (₹150)" at bounding box center [203, 587] width 249 height 19
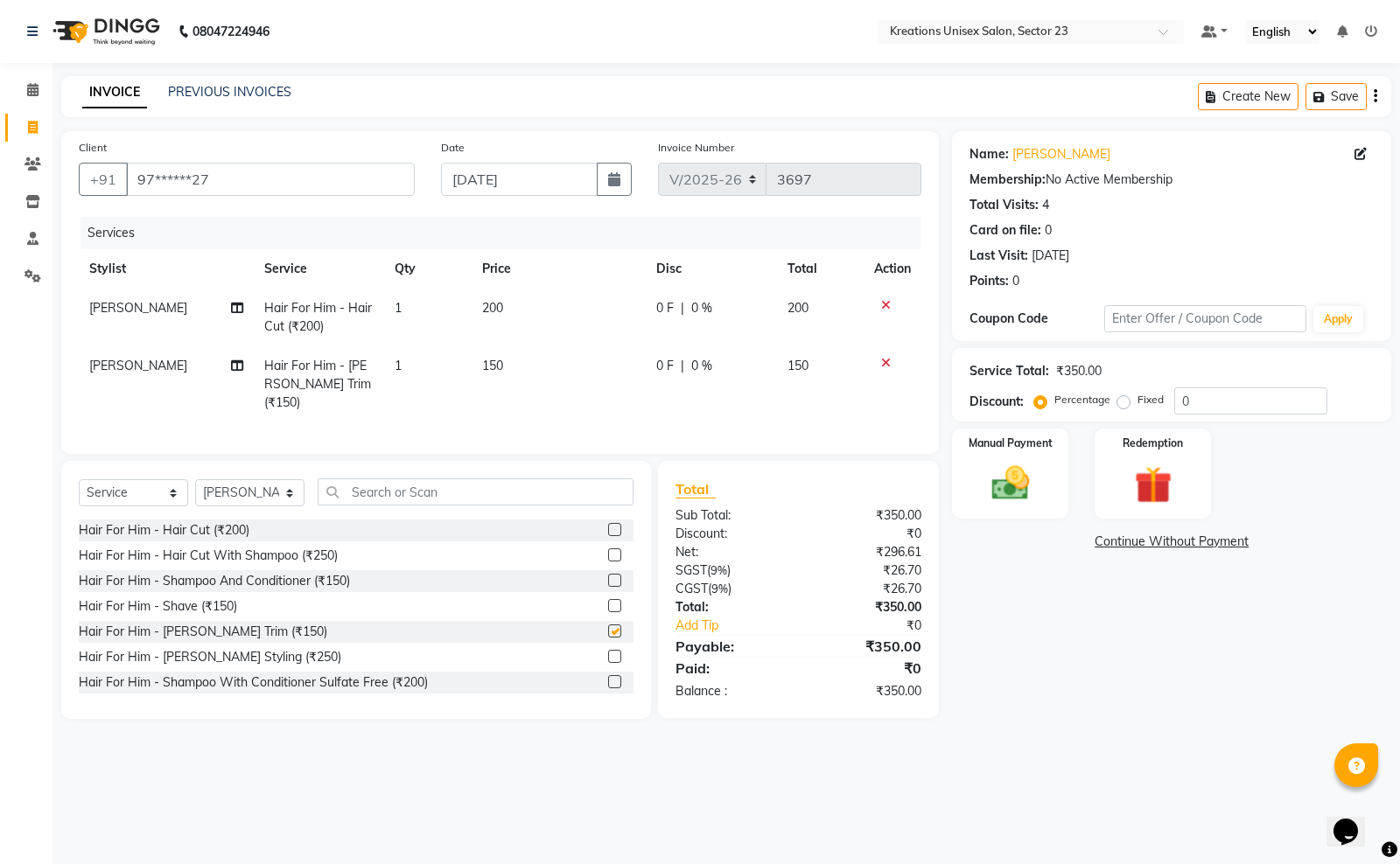
checkbox input "false"
click at [1036, 485] on img at bounding box center [1010, 483] width 63 height 45
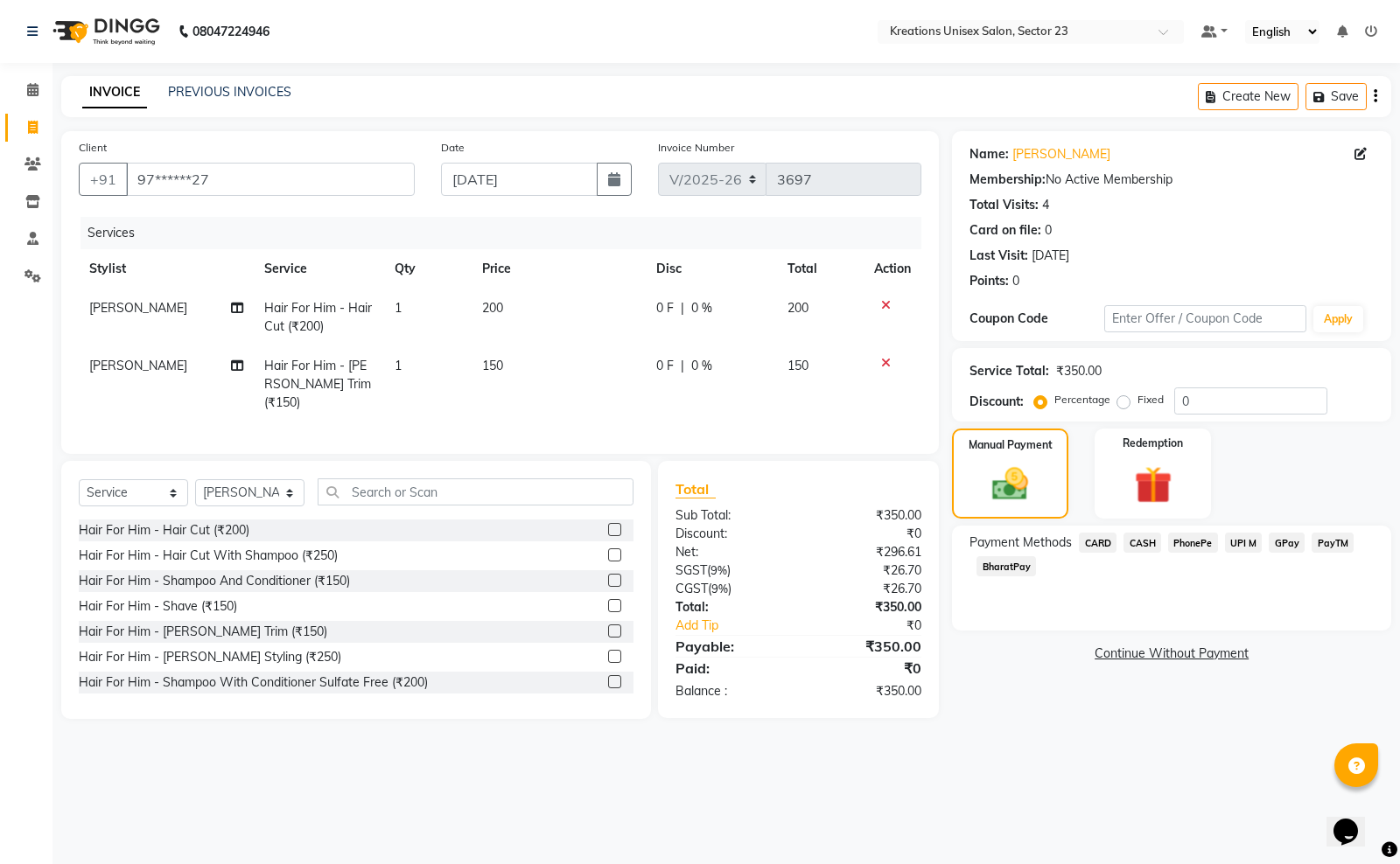
click at [1151, 543] on span "CASH" at bounding box center [1143, 542] width 37 height 21
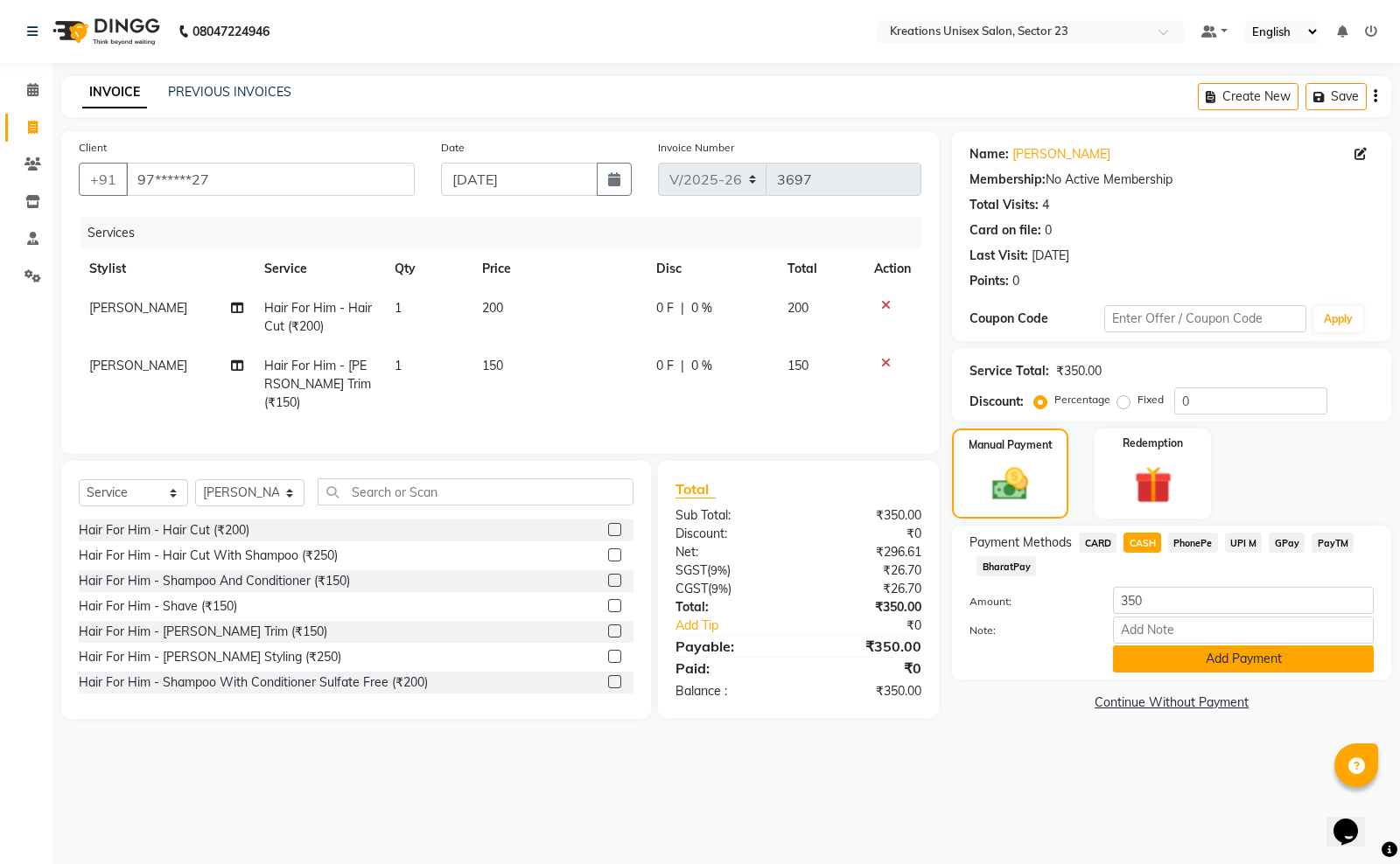
click at [1127, 665] on button "Add Payment" at bounding box center [1243, 659] width 260 height 27
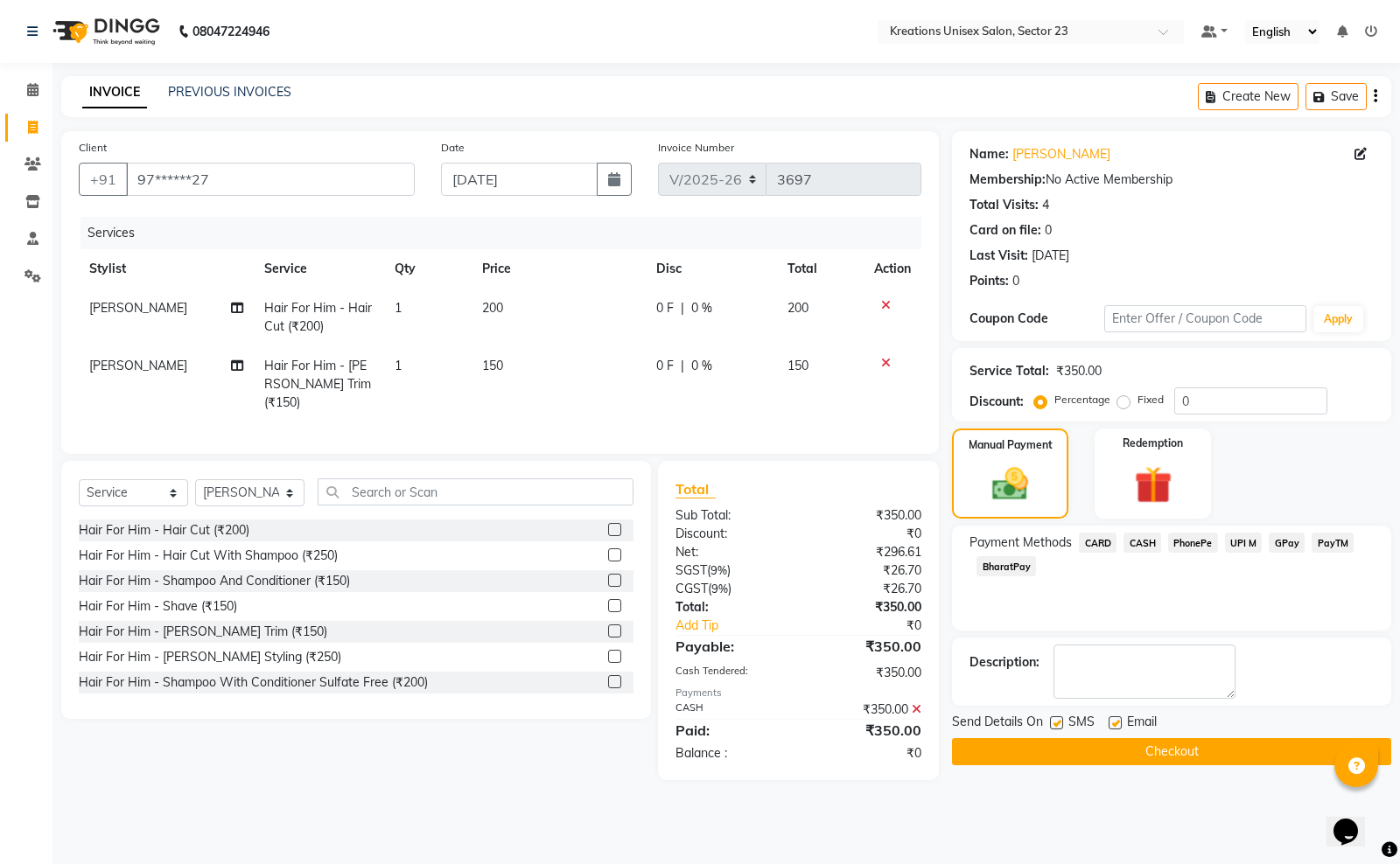
click at [1075, 761] on button "Checkout" at bounding box center [1172, 752] width 440 height 27
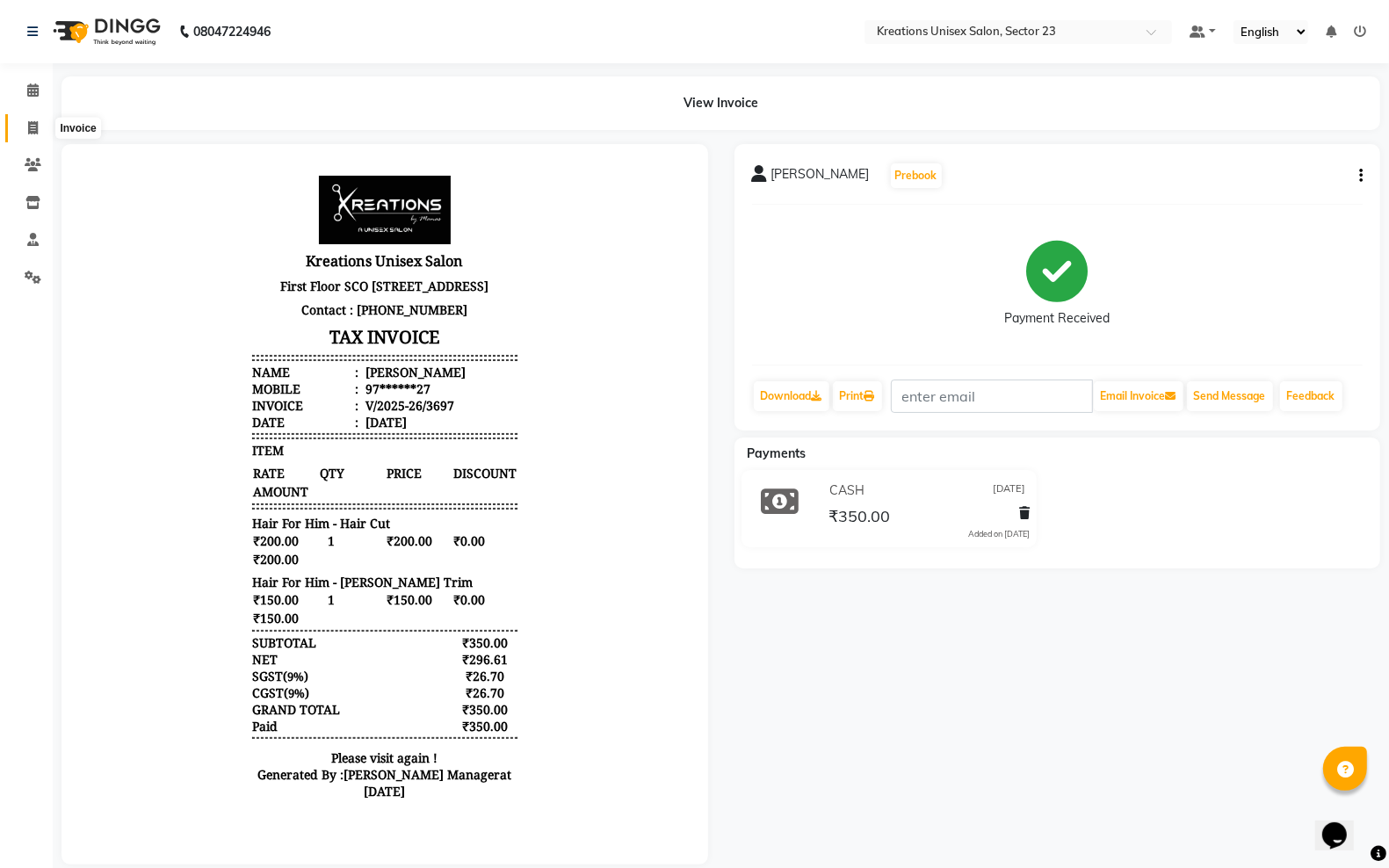
click at [33, 119] on span at bounding box center [32, 129] width 30 height 21
select select "service"
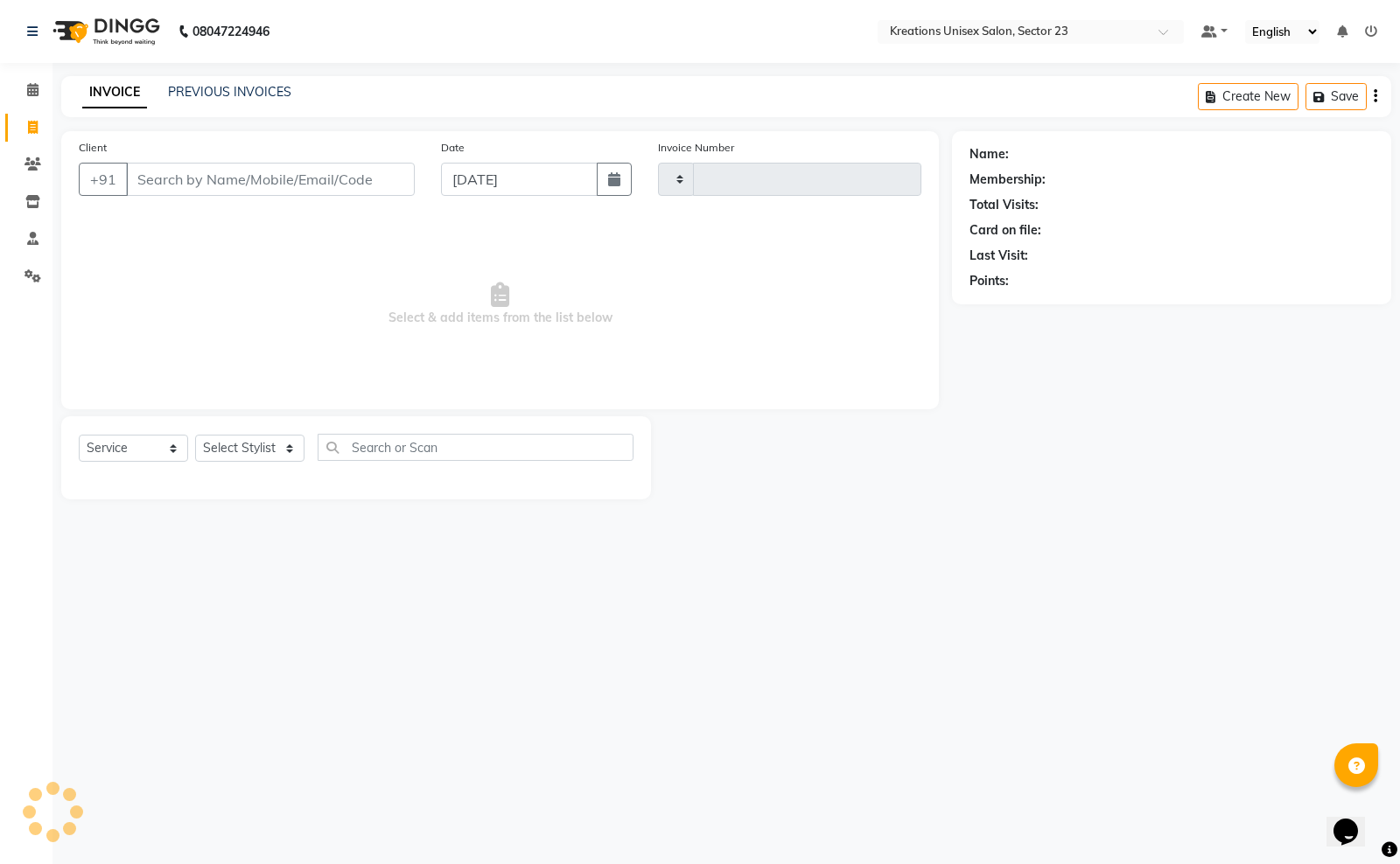
type input "3698"
select select "6161"
click at [232, 92] on link "PREVIOUS INVOICES" at bounding box center [230, 92] width 123 height 16
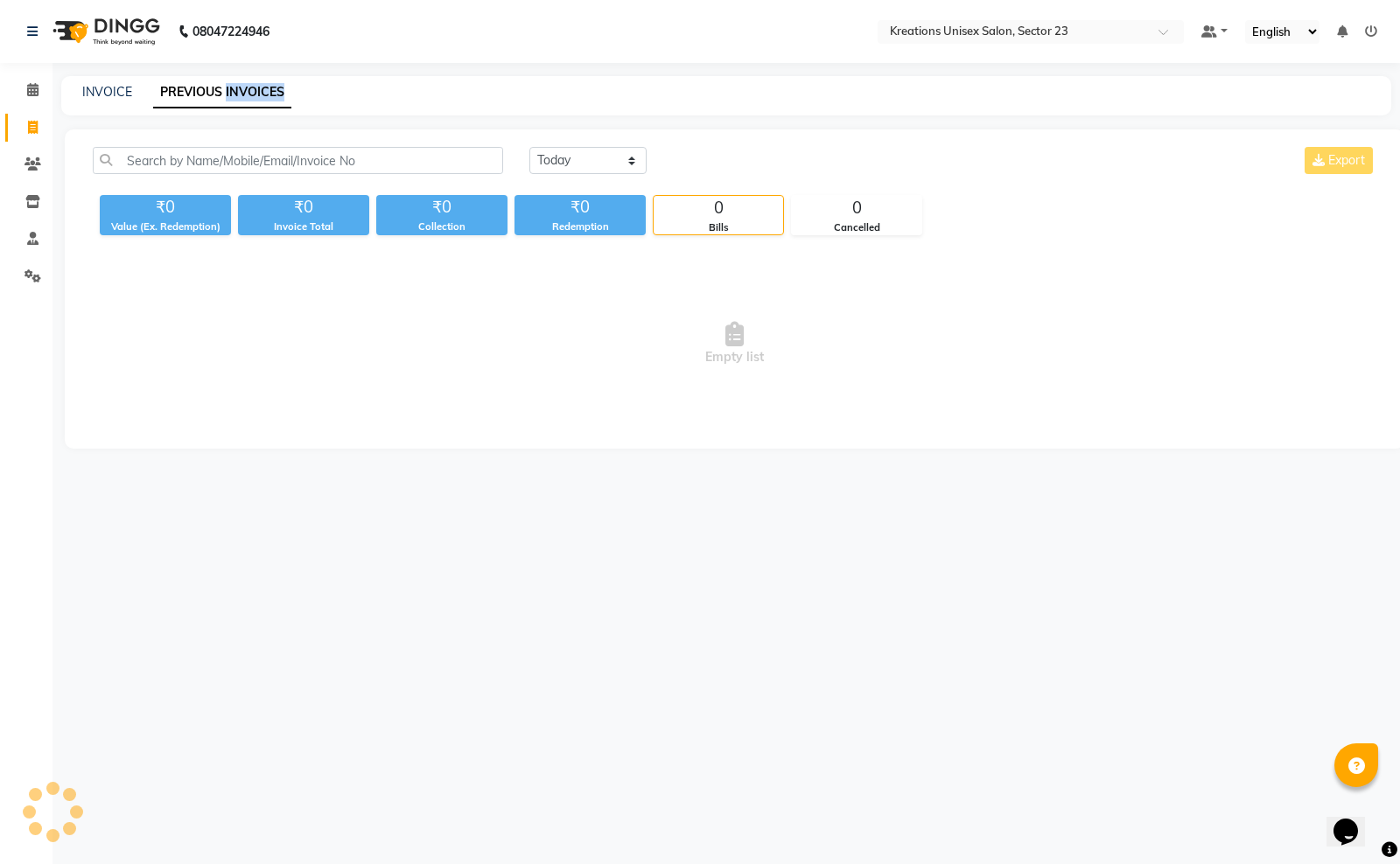
click at [232, 92] on link "PREVIOUS INVOICES" at bounding box center [221, 93] width 138 height 31
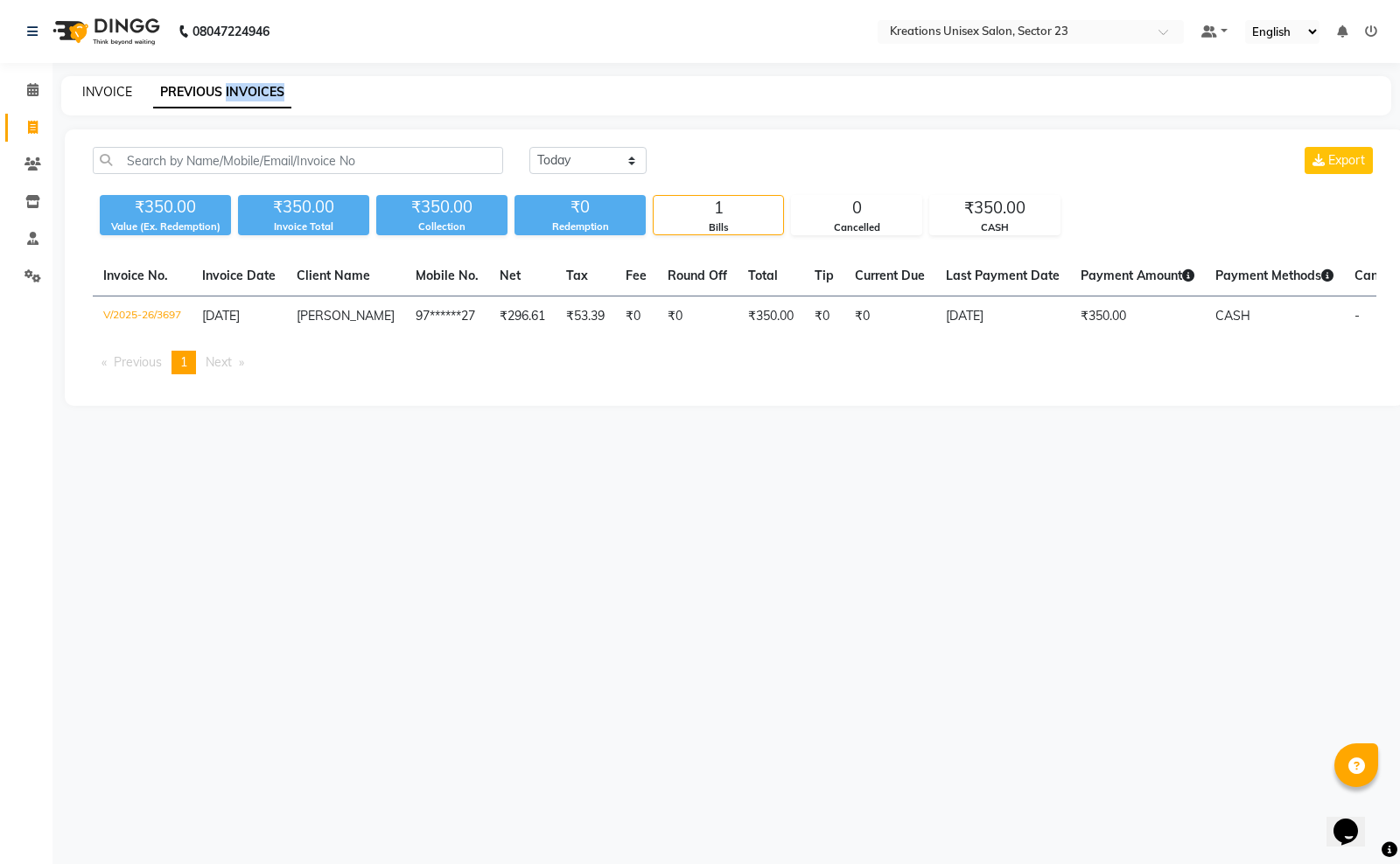
click at [102, 95] on link "INVOICE" at bounding box center [107, 92] width 50 height 16
select select "service"
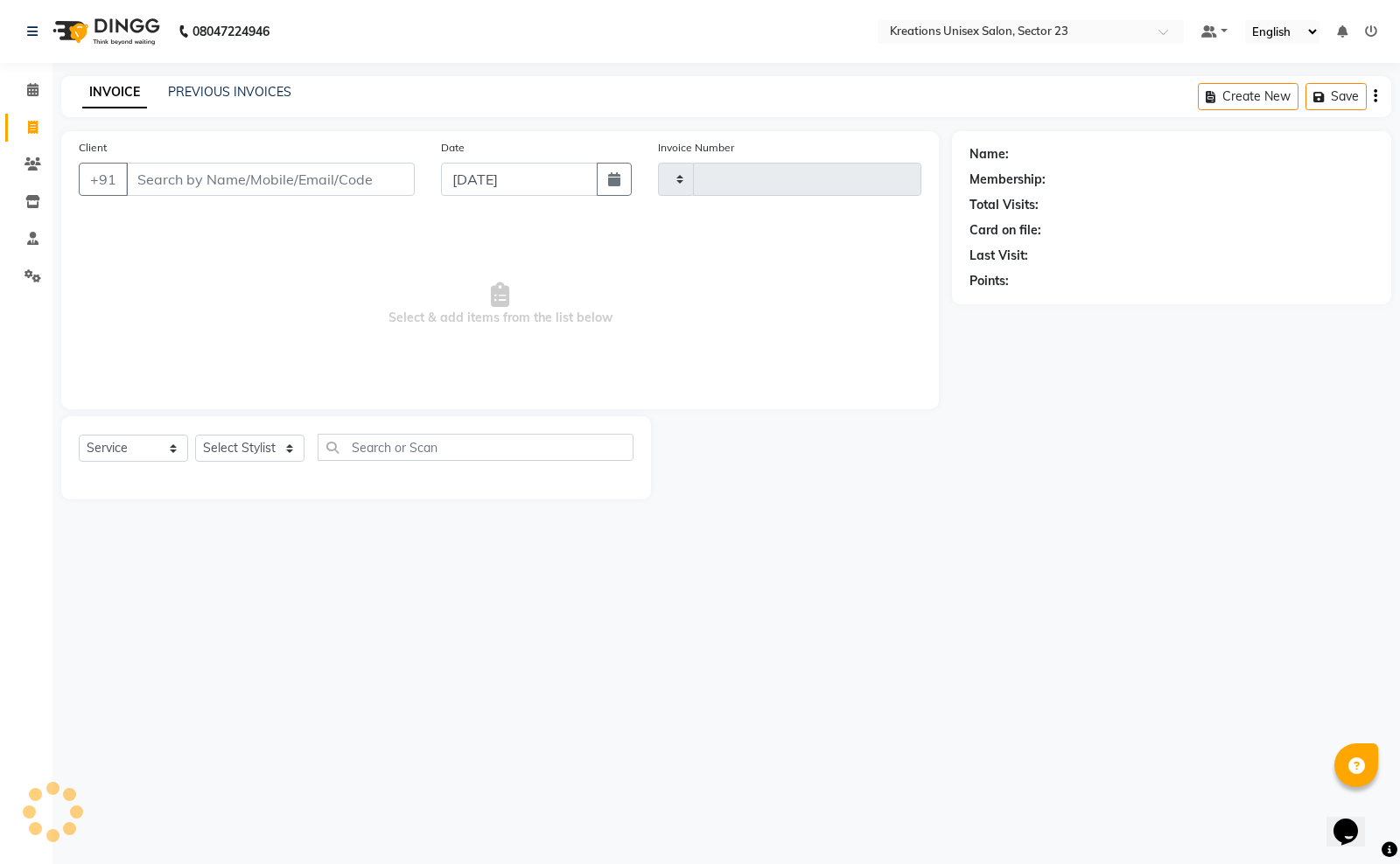
type input "3698"
select select "6161"
click at [102, 95] on link "INVOICE" at bounding box center [115, 93] width 65 height 31
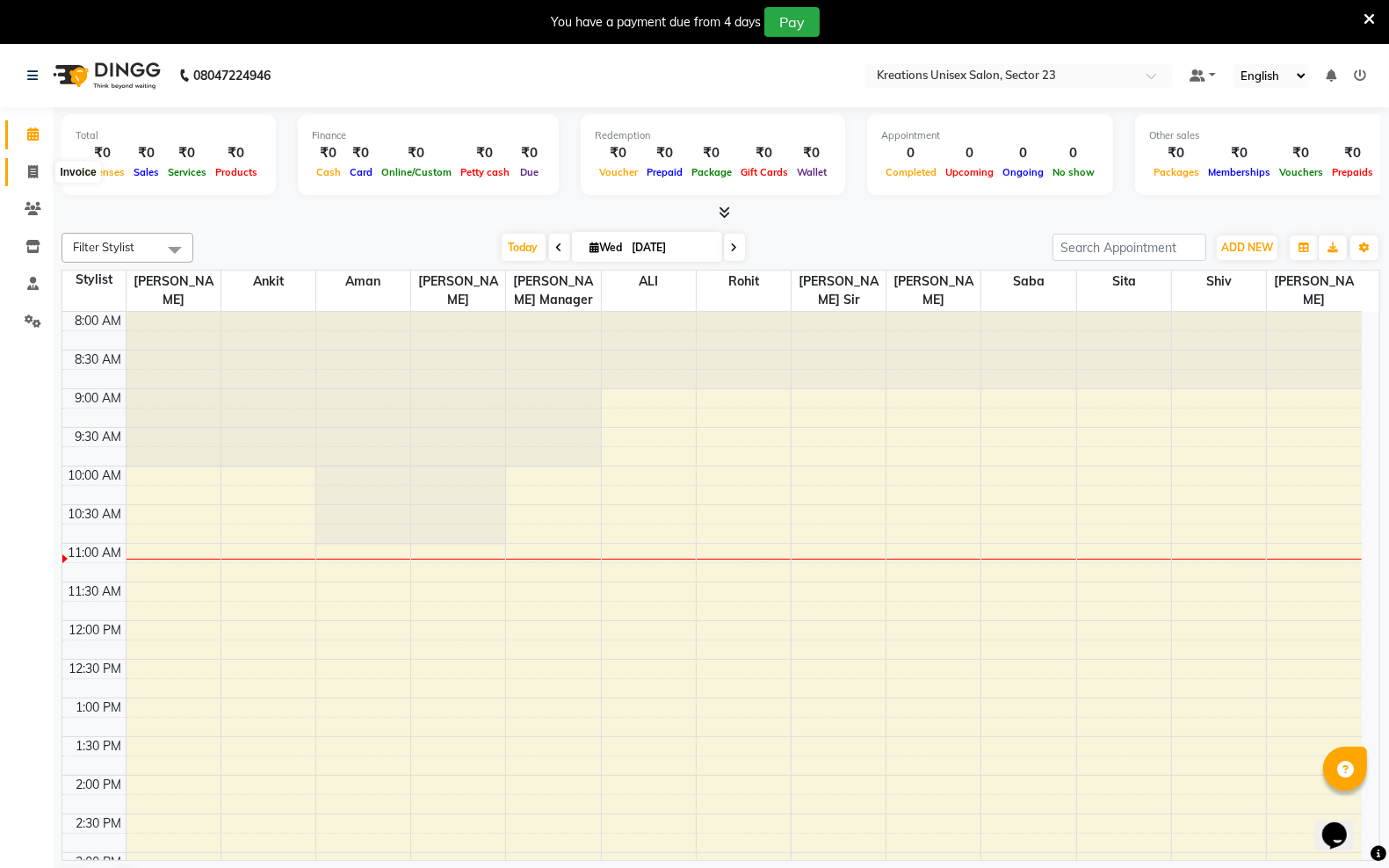
drag, startPoint x: 23, startPoint y: 169, endPoint x: 51, endPoint y: 176, distance: 28.9
click at [23, 169] on span at bounding box center [32, 172] width 30 height 21
select select "6161"
select select "service"
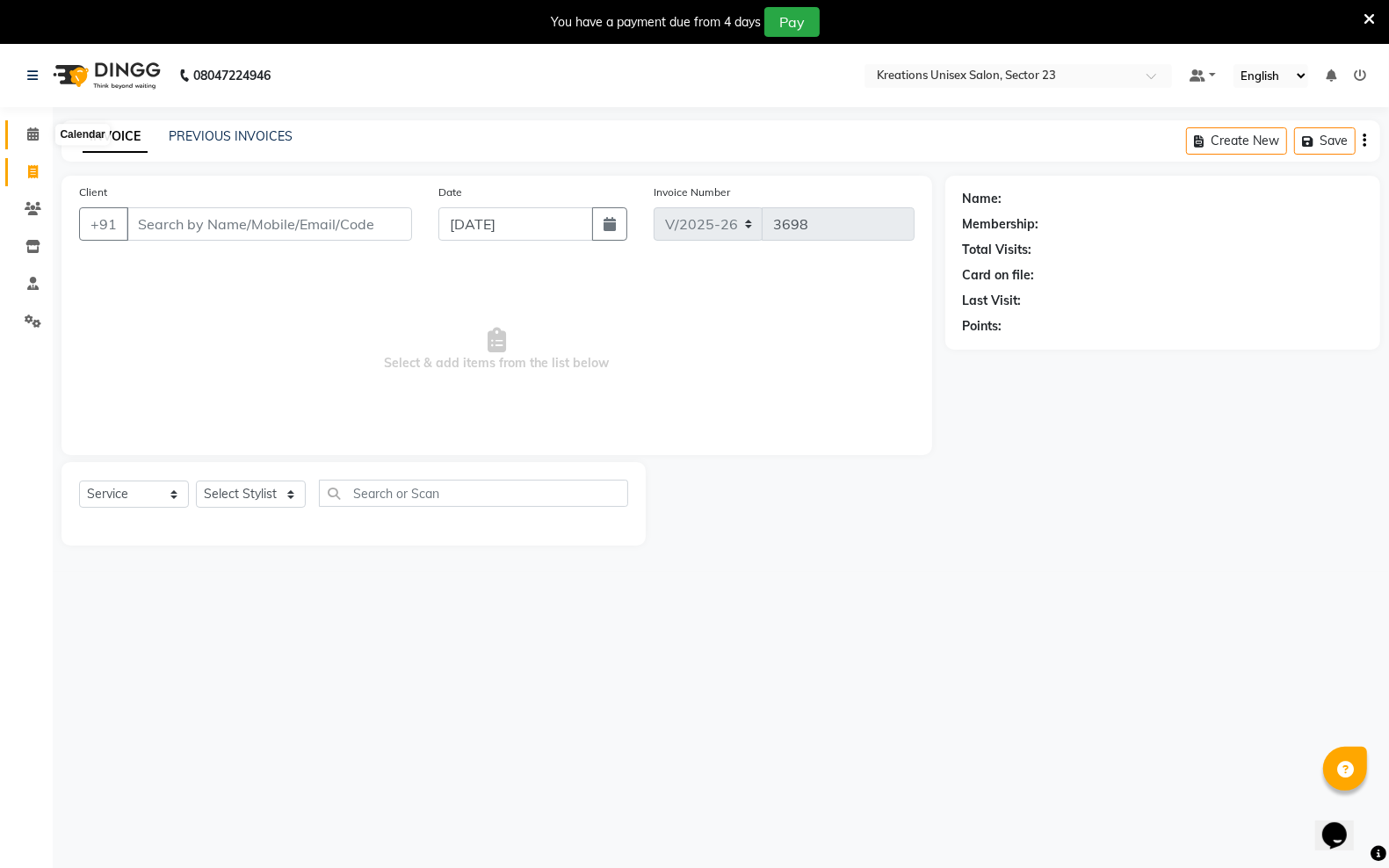
click at [23, 135] on span at bounding box center [32, 135] width 30 height 21
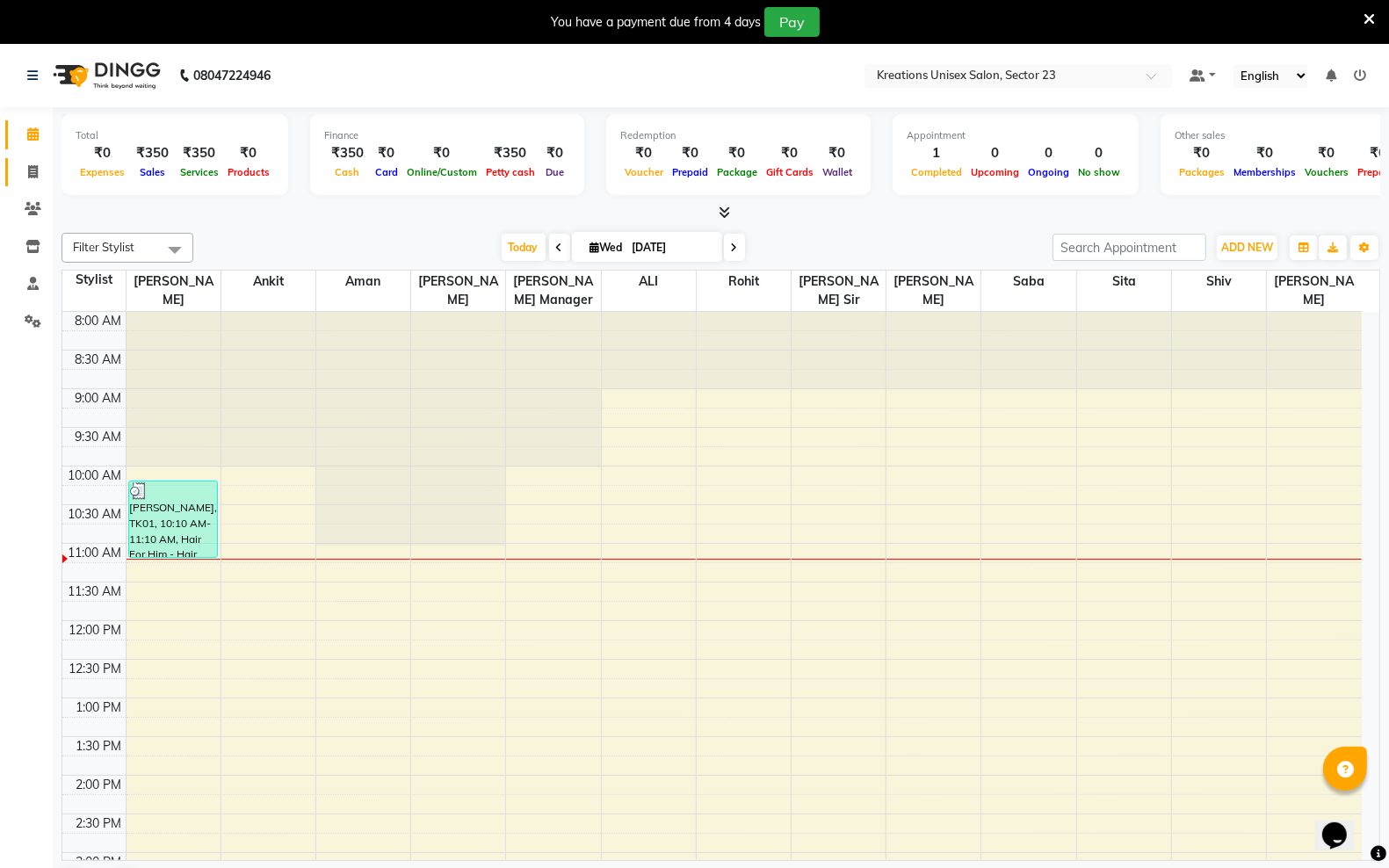
click at [23, 186] on link "Invoice" at bounding box center [26, 173] width 42 height 29
select select "6161"
select select "service"
drag, startPoint x: 870, startPoint y: 114, endPoint x: 882, endPoint y: 126, distance: 17.0
click at [893, 126] on div "Appointment 1 Completed 0 Upcoming 0 Ongoing 0 No show" at bounding box center [1015, 154] width 246 height 81
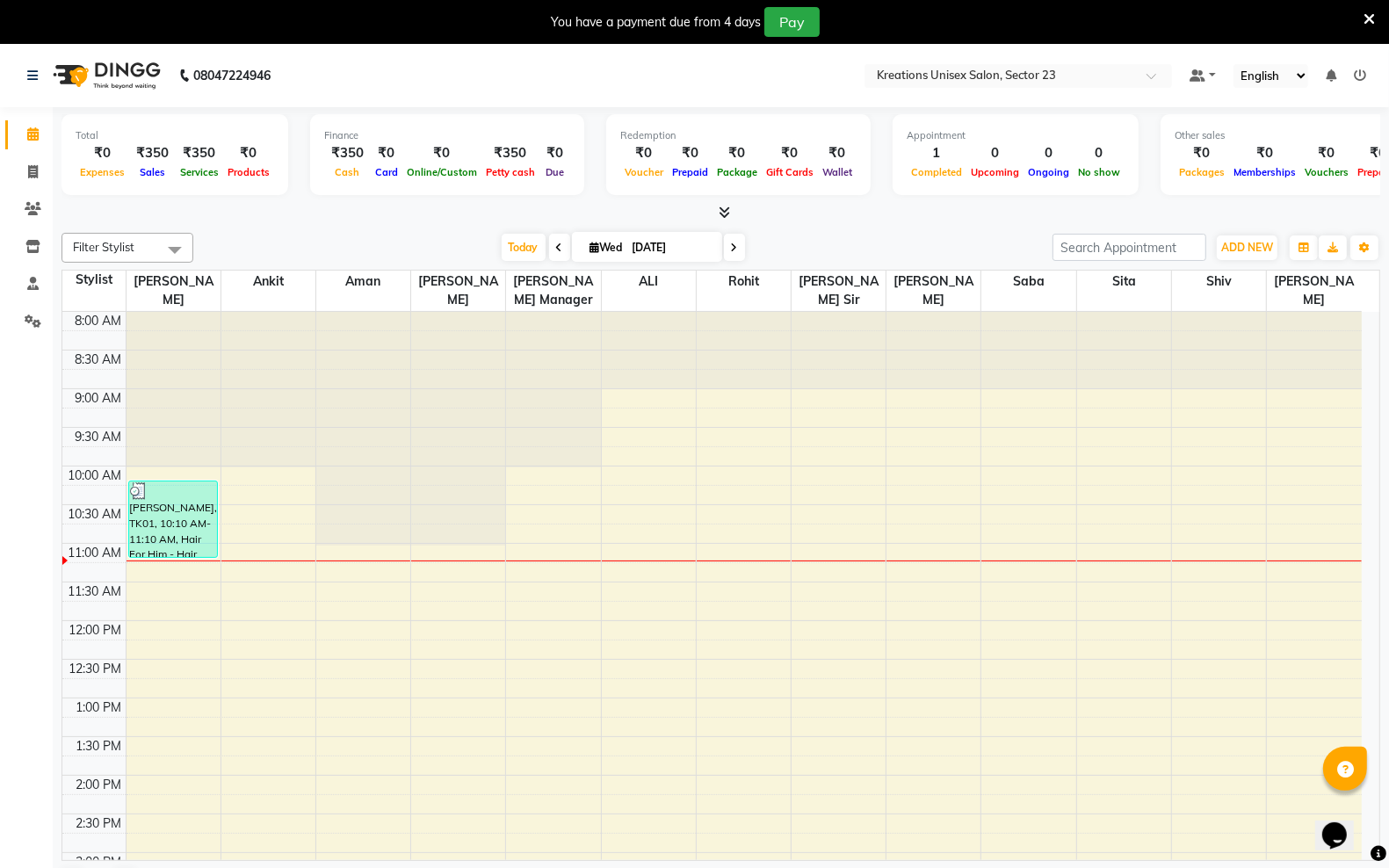
select select "service"
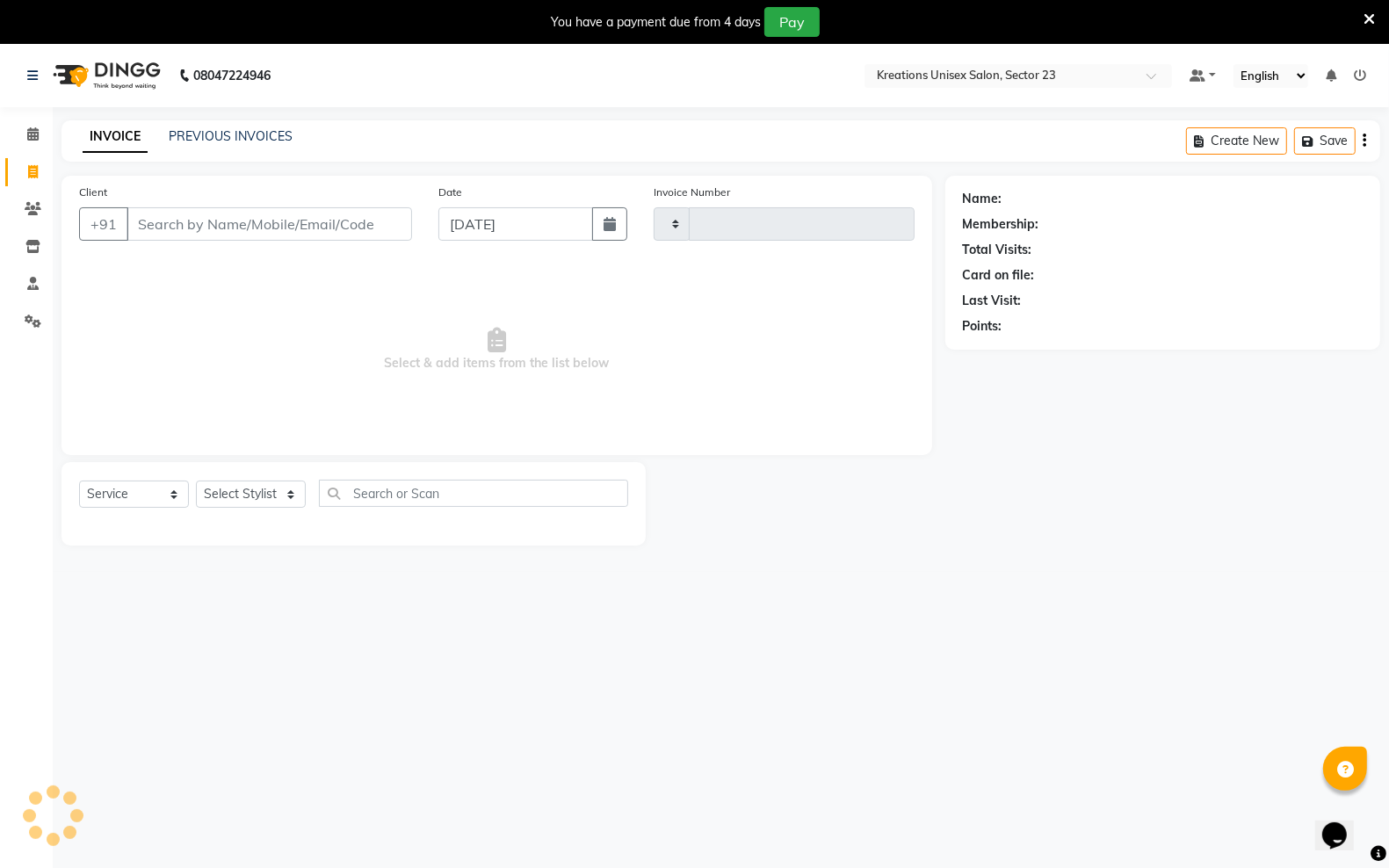
type input "3698"
select select "6161"
click at [263, 498] on select "Select Stylist [PERSON_NAME] [PERSON_NAME] [PERSON_NAME] Sir [PERSON_NAME] [PER…" at bounding box center [251, 494] width 110 height 28
select select "64966"
click at [196, 481] on select "Select Stylist [PERSON_NAME] [PERSON_NAME] [PERSON_NAME] Sir [PERSON_NAME] [PER…" at bounding box center [251, 494] width 110 height 28
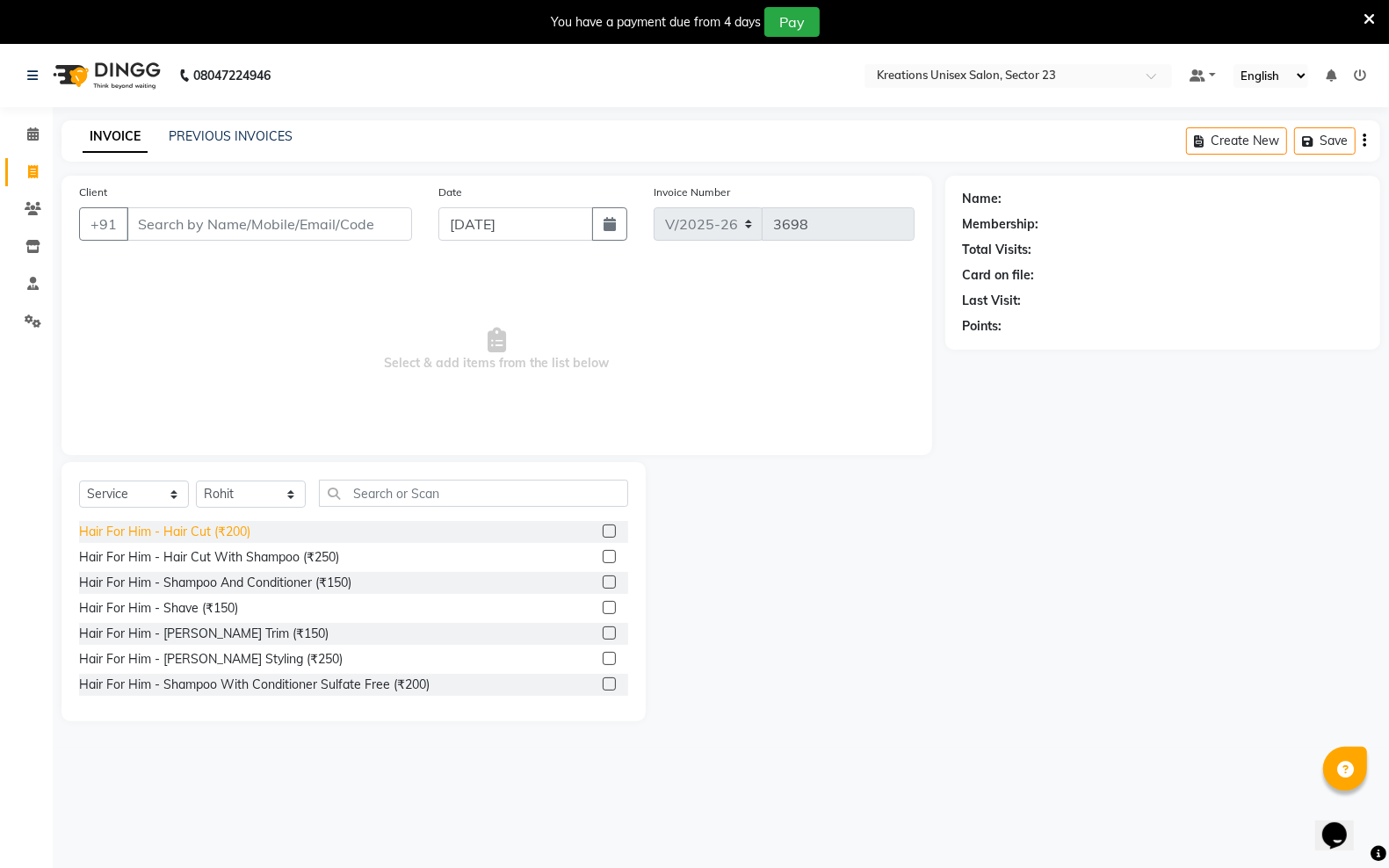
click at [234, 528] on div "Hair For Him - Hair Cut (₹200)" at bounding box center [164, 532] width 171 height 19
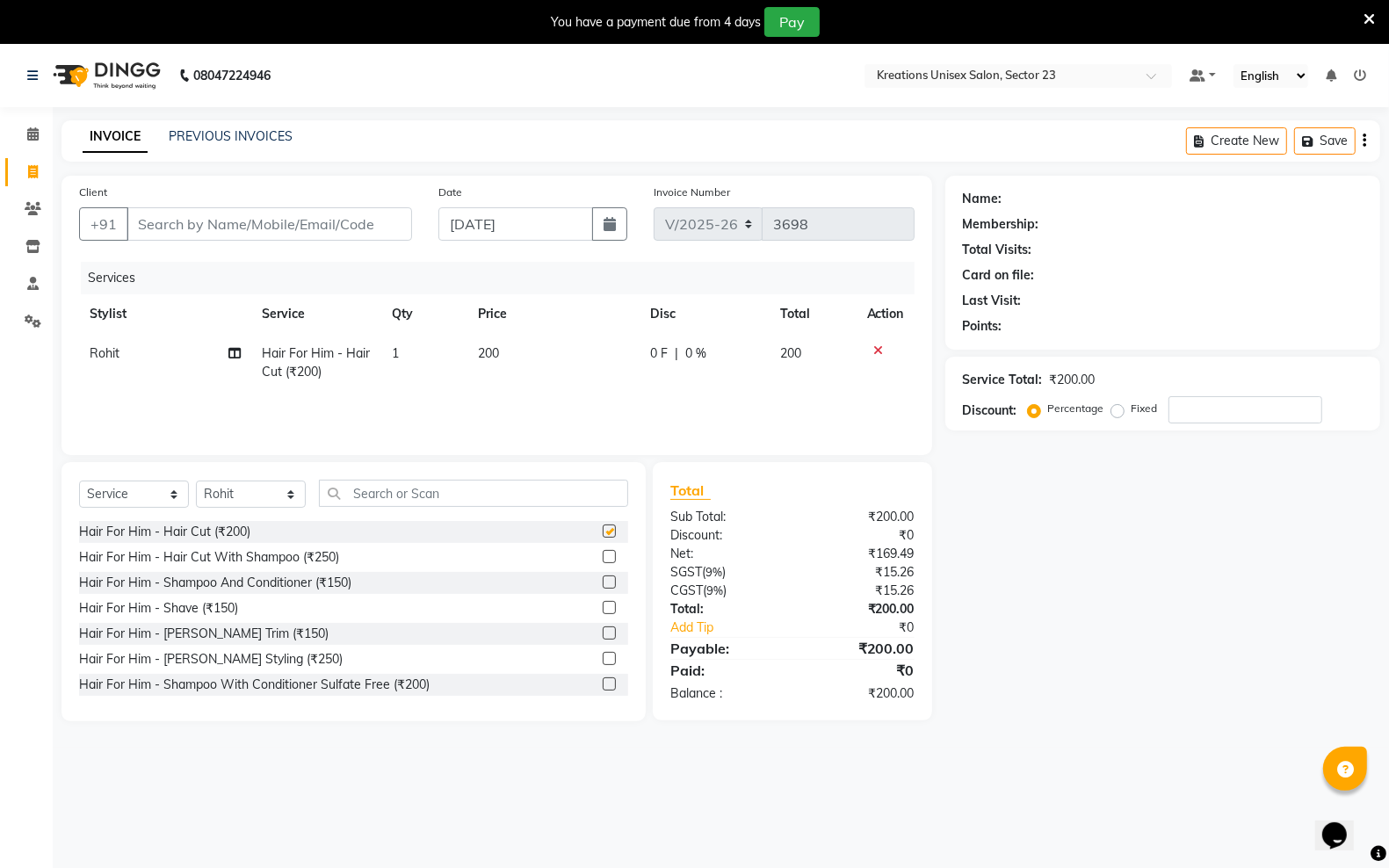
checkbox input "false"
click at [239, 626] on div "Hair For Him - [PERSON_NAME] Trim (₹150)" at bounding box center [203, 634] width 250 height 19
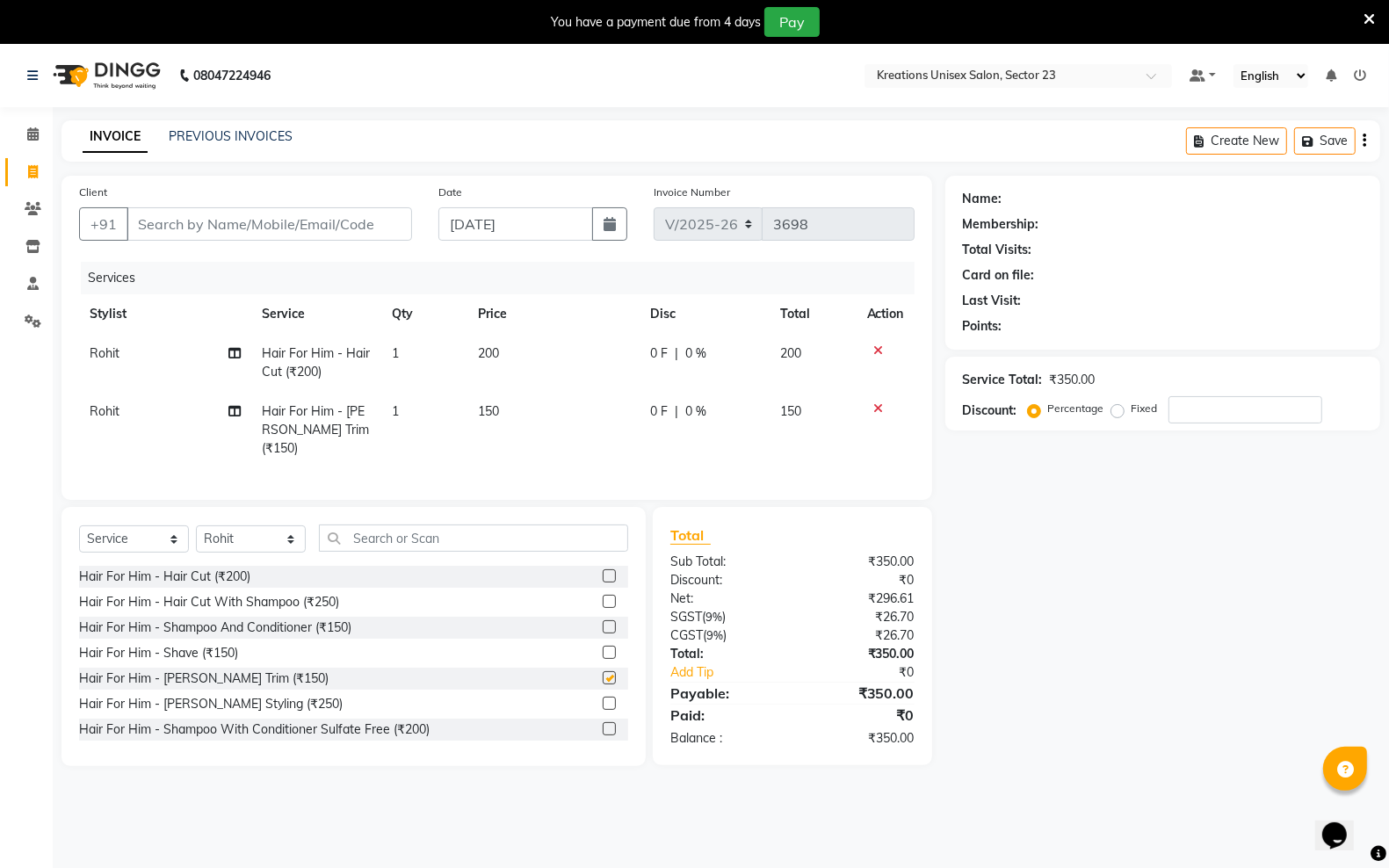
checkbox input "false"
click at [263, 234] on input "Client" at bounding box center [269, 224] width 286 height 33
click at [270, 217] on input "Client" at bounding box center [269, 224] width 286 height 33
click at [274, 222] on input "Client" at bounding box center [269, 224] width 286 height 33
type input "8"
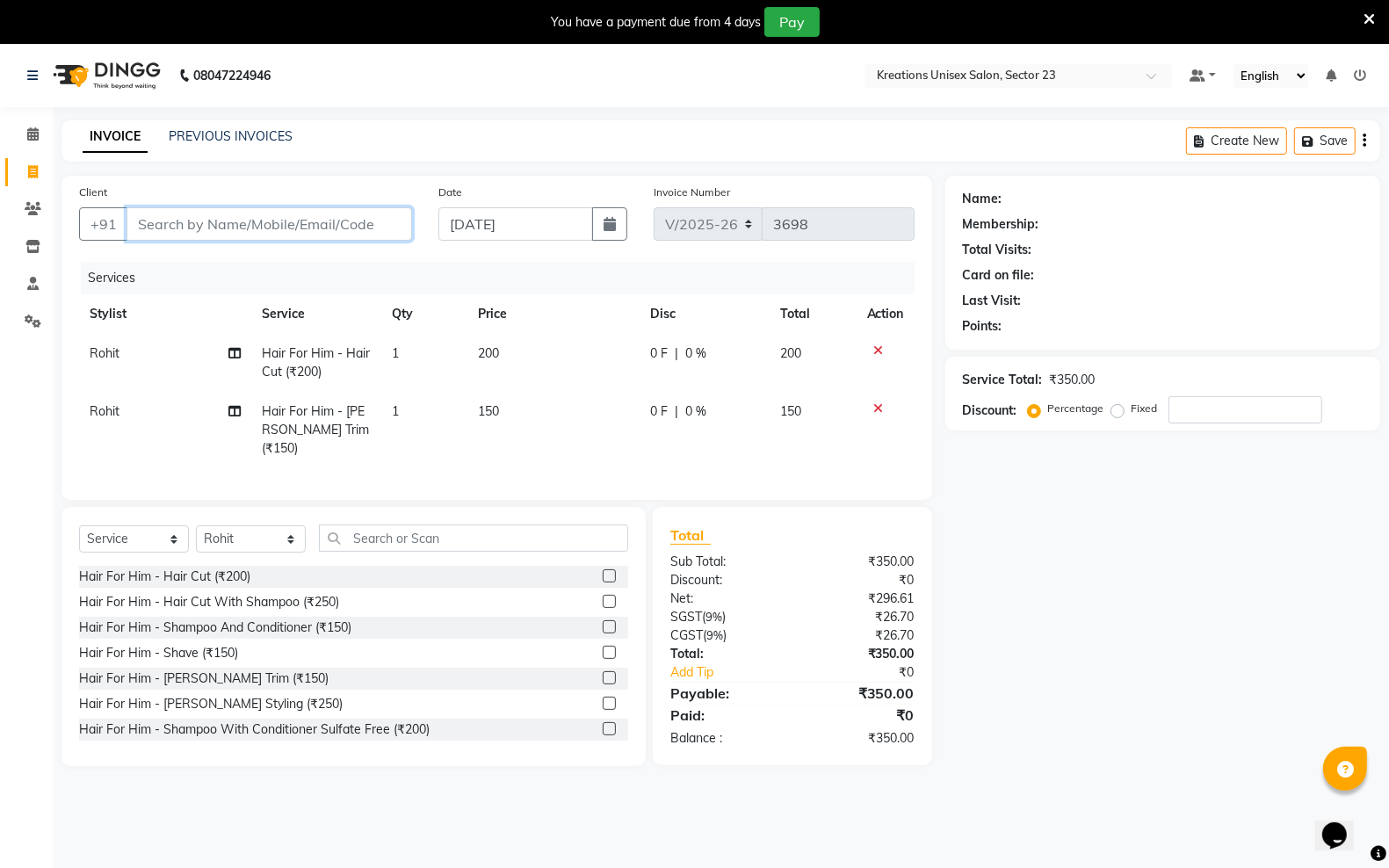
type input "0"
click at [251, 263] on ngb-highlight "81******98" at bounding box center [221, 264] width 72 height 18
type input "81******98"
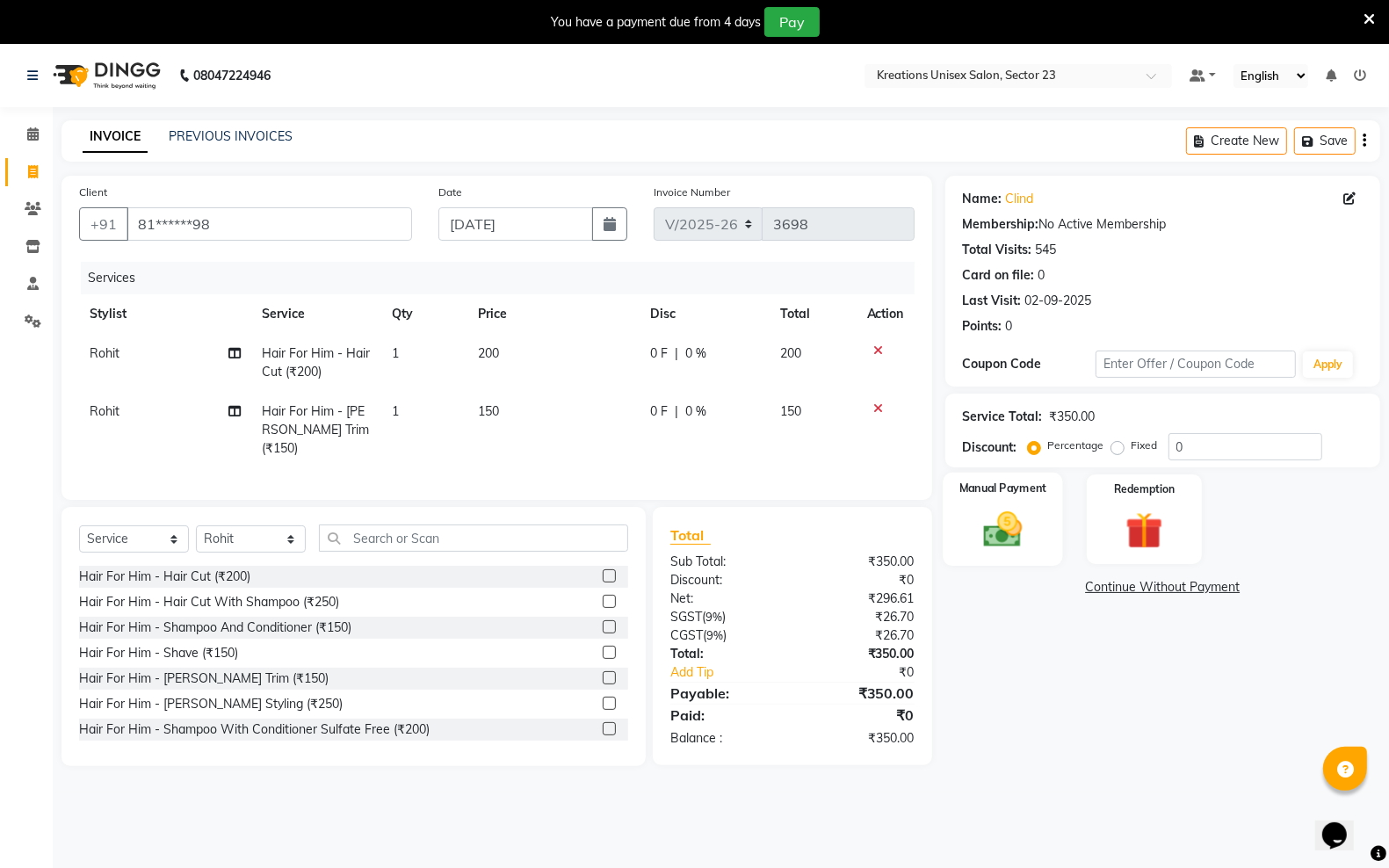
click at [991, 536] on img at bounding box center [1003, 529] width 62 height 44
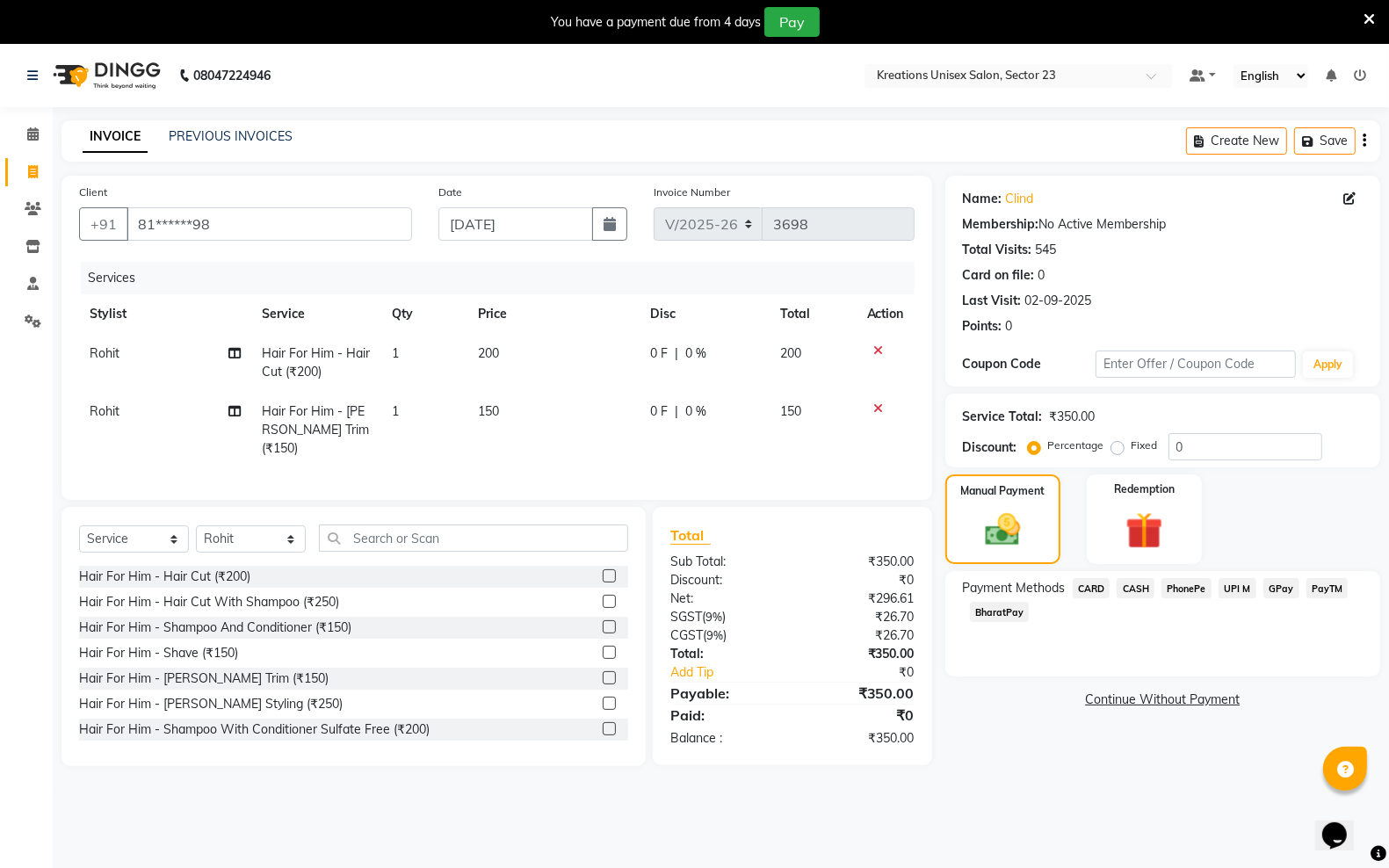
click at [508, 436] on td "150" at bounding box center [553, 431] width 172 height 77
select select "64966"
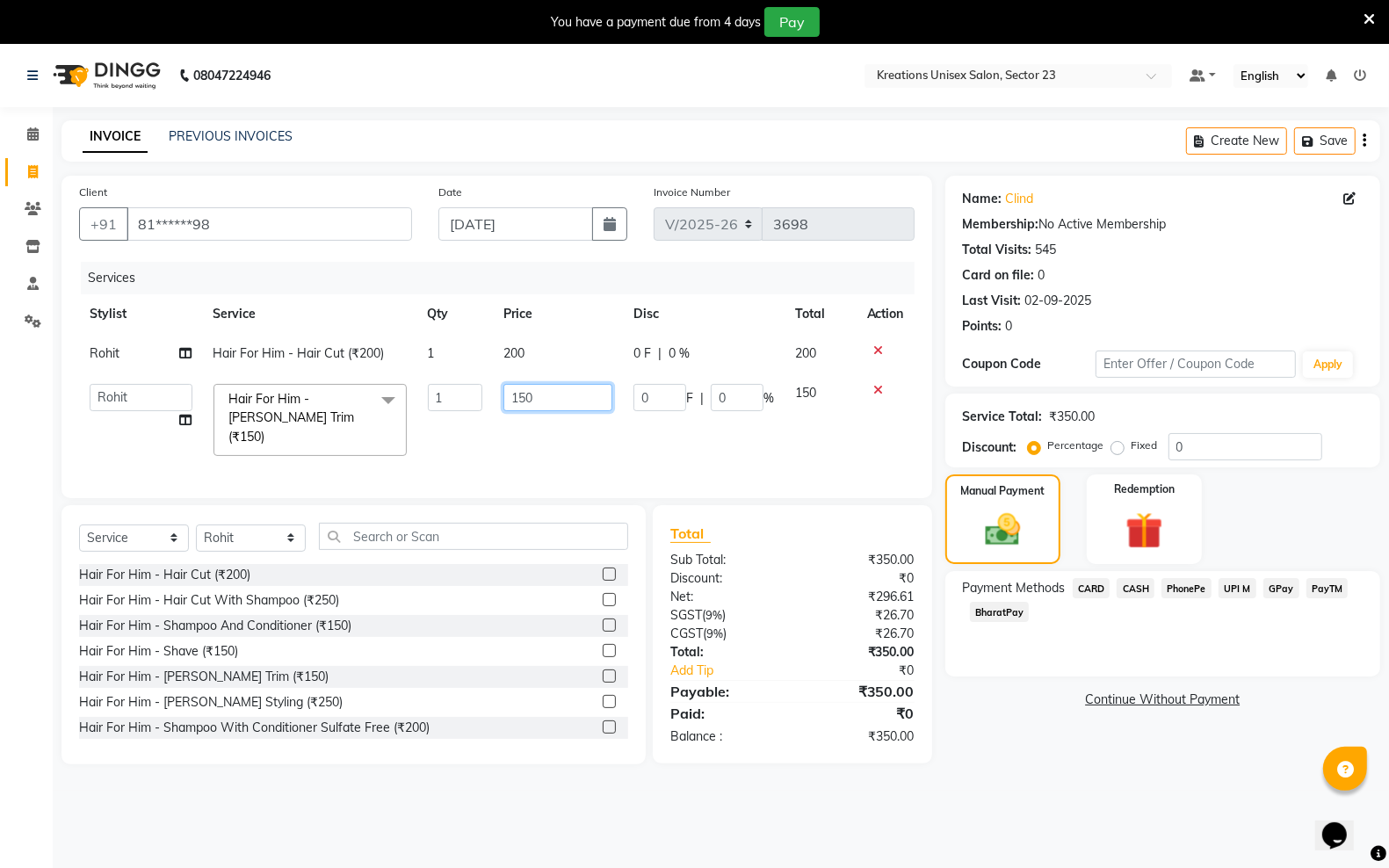
click at [514, 400] on input "150" at bounding box center [558, 398] width 110 height 28
click at [517, 398] on input "150" at bounding box center [558, 398] width 110 height 28
type input "250"
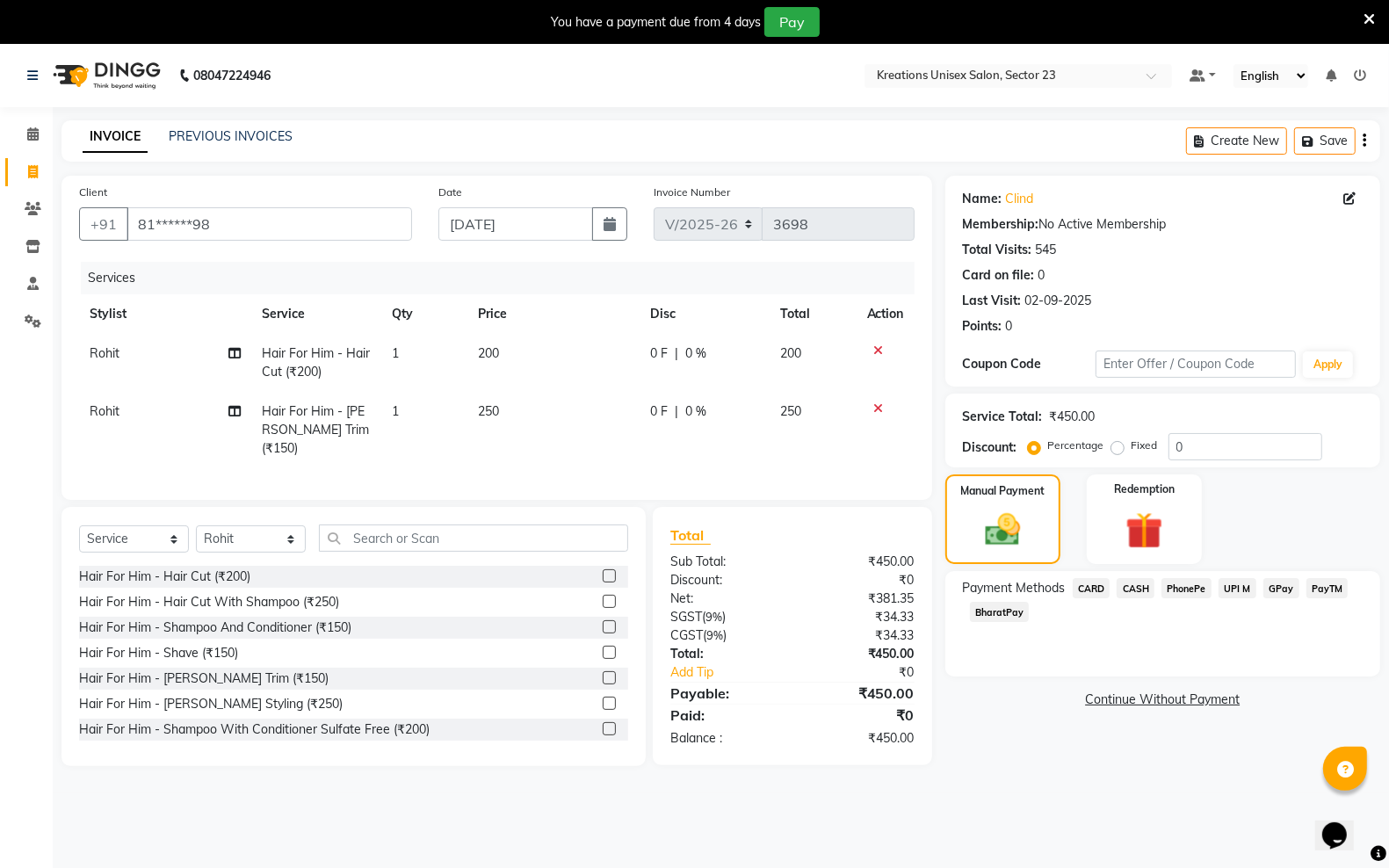
click at [971, 754] on div "Name: Clind Membership: No Active Membership Total Visits: 545 Card on file: 0 …" at bounding box center [1170, 471] width 448 height 591
click at [1131, 593] on span "CASH" at bounding box center [1135, 588] width 37 height 21
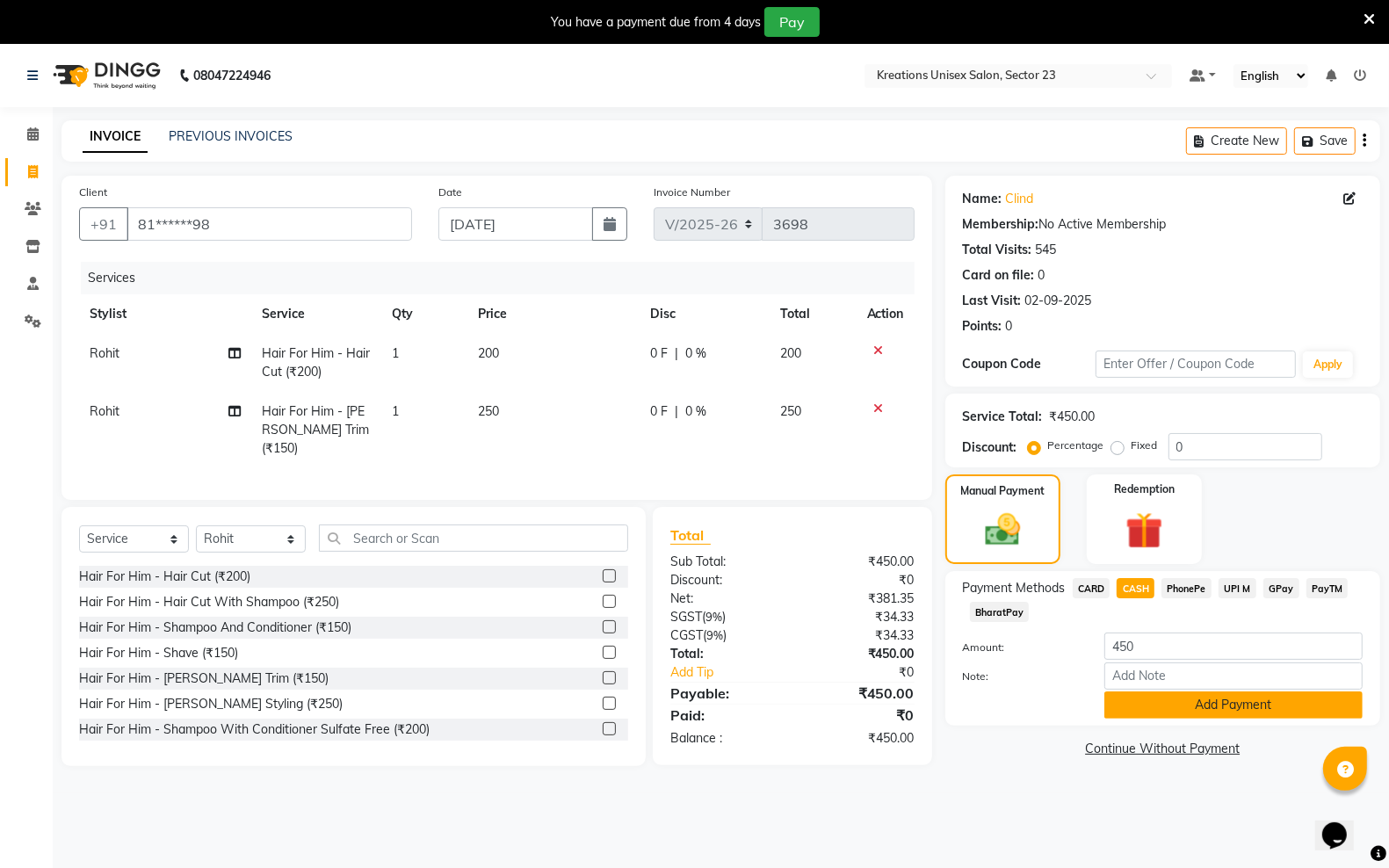
click at [1158, 697] on button "Add Payment" at bounding box center [1234, 706] width 259 height 28
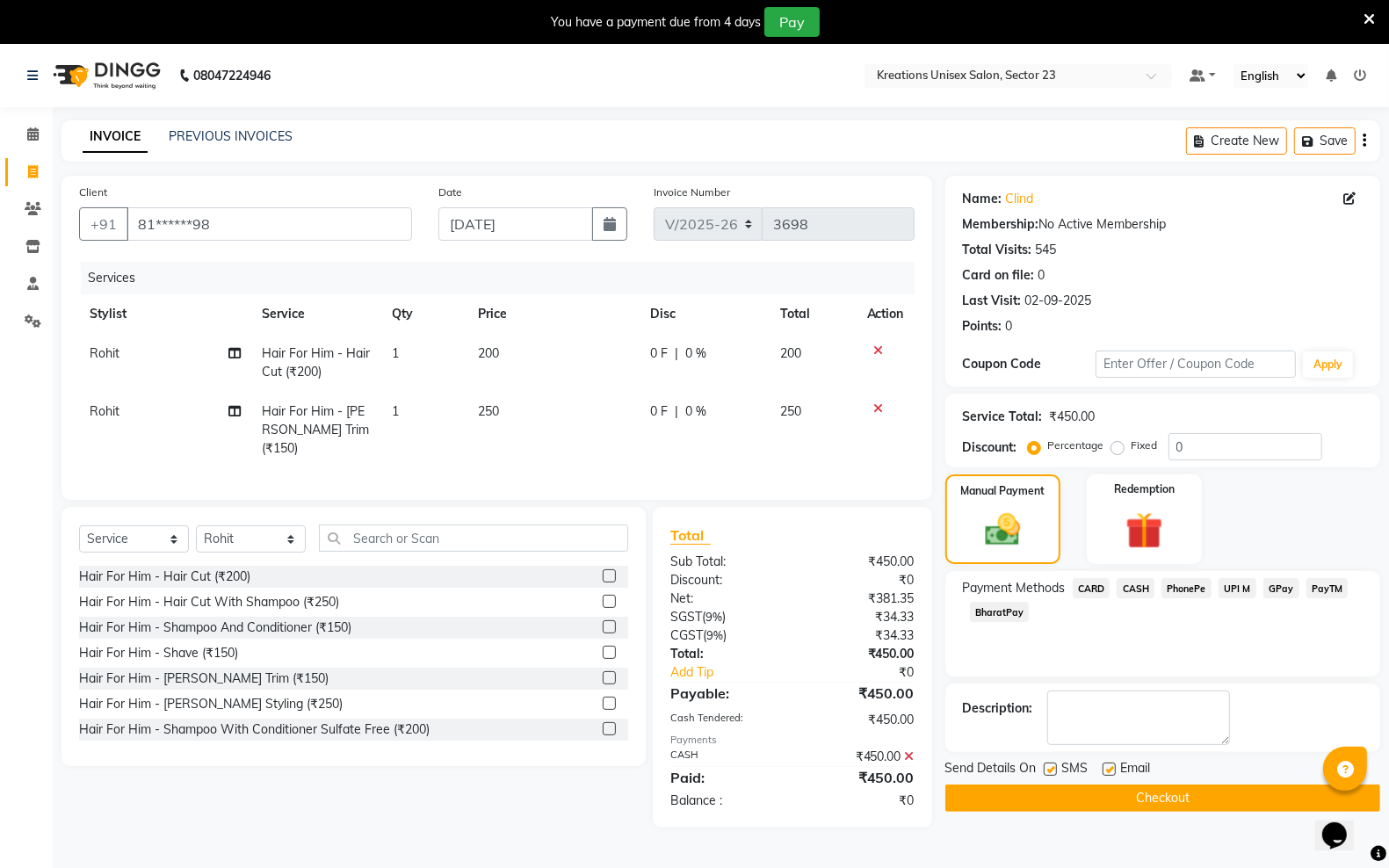
drag, startPoint x: 1050, startPoint y: 770, endPoint x: 1094, endPoint y: 763, distance: 44.6
click at [1052, 770] on label at bounding box center [1050, 769] width 13 height 13
click at [1052, 770] on input "checkbox" at bounding box center [1050, 771] width 12 height 12
checkbox input "false"
click at [1106, 763] on label at bounding box center [1109, 769] width 13 height 13
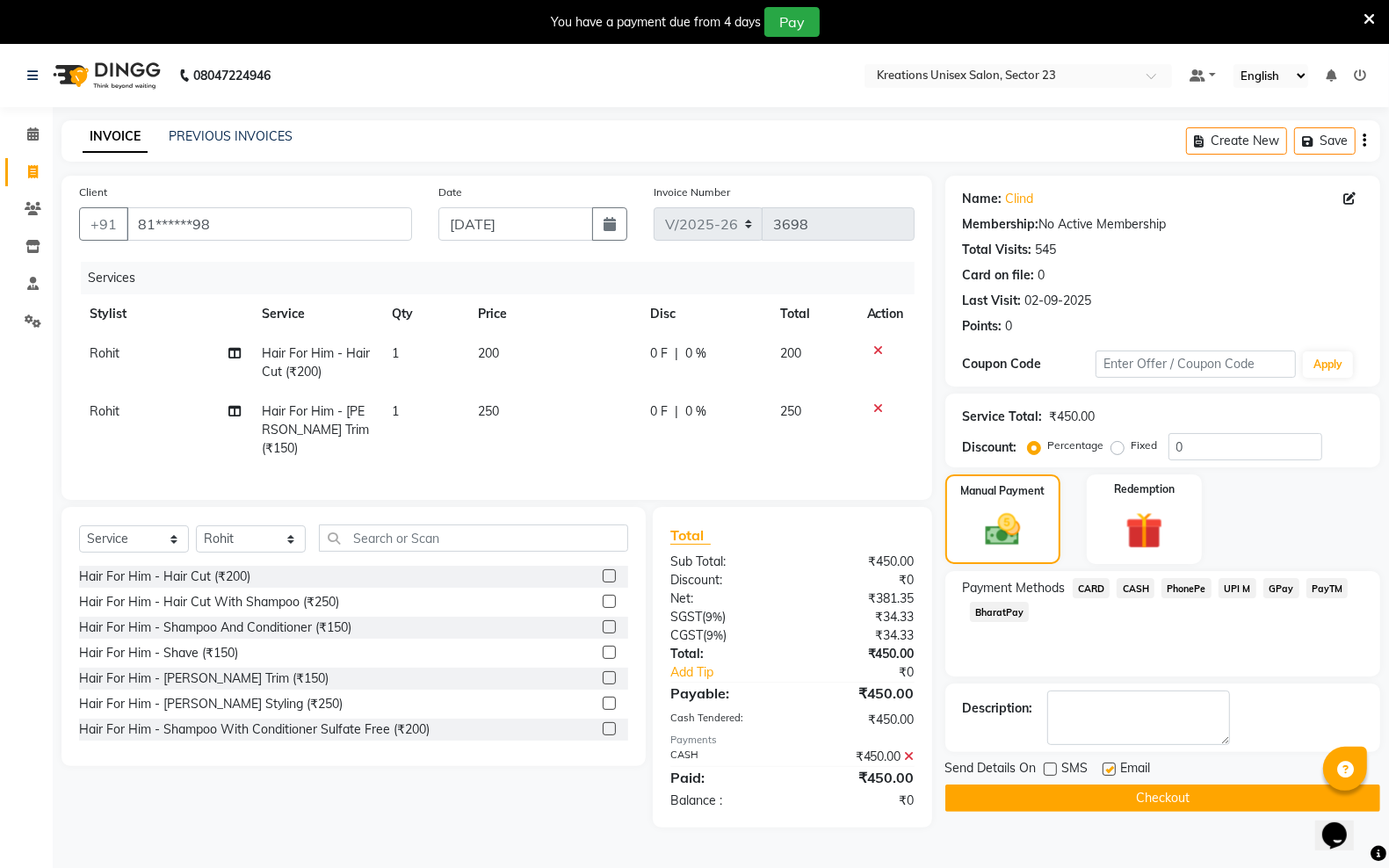
click at [1106, 765] on input "checkbox" at bounding box center [1109, 771] width 12 height 12
checkbox input "false"
click at [1112, 800] on button "Checkout" at bounding box center [1163, 798] width 435 height 28
